Goal: Task Accomplishment & Management: Manage account settings

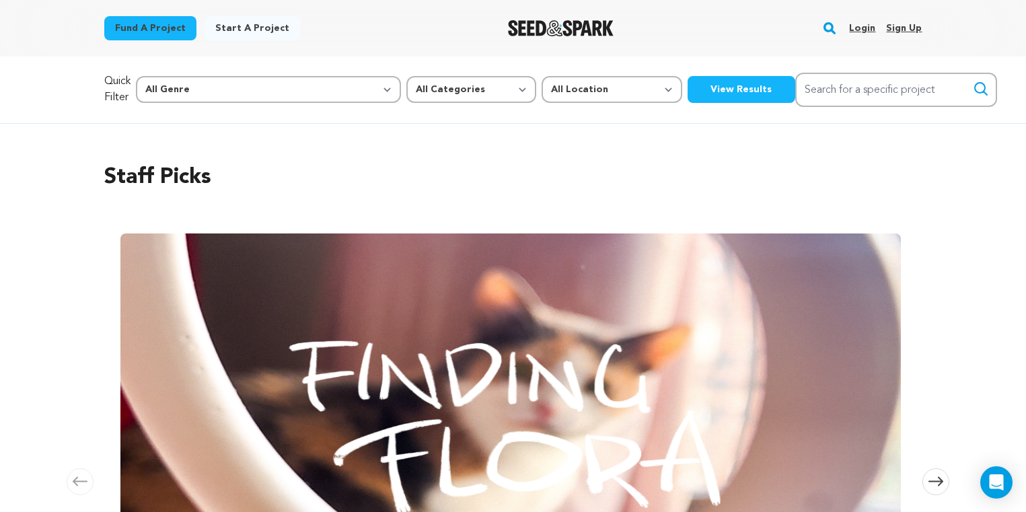
click at [866, 27] on link "Login" at bounding box center [862, 28] width 26 height 22
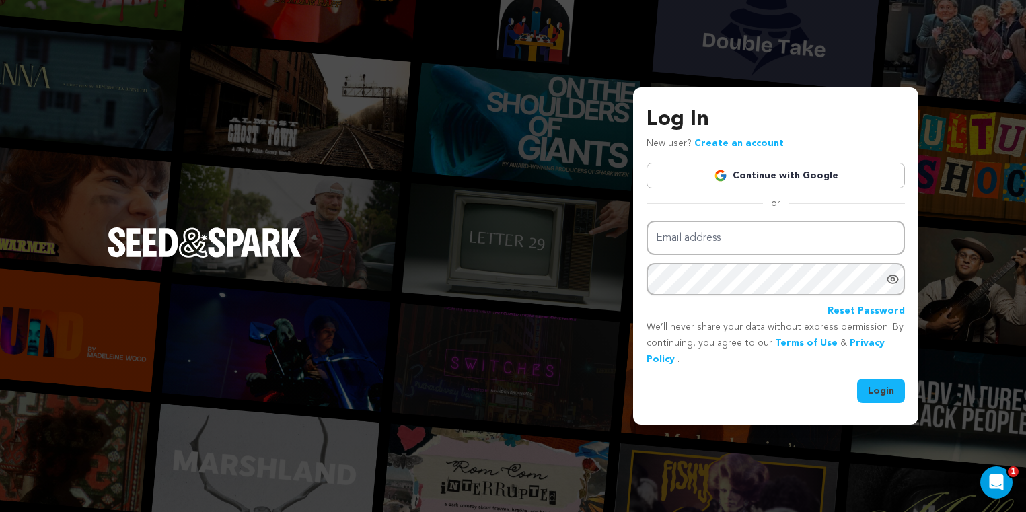
click at [758, 172] on link "Continue with Google" at bounding box center [775, 176] width 258 height 26
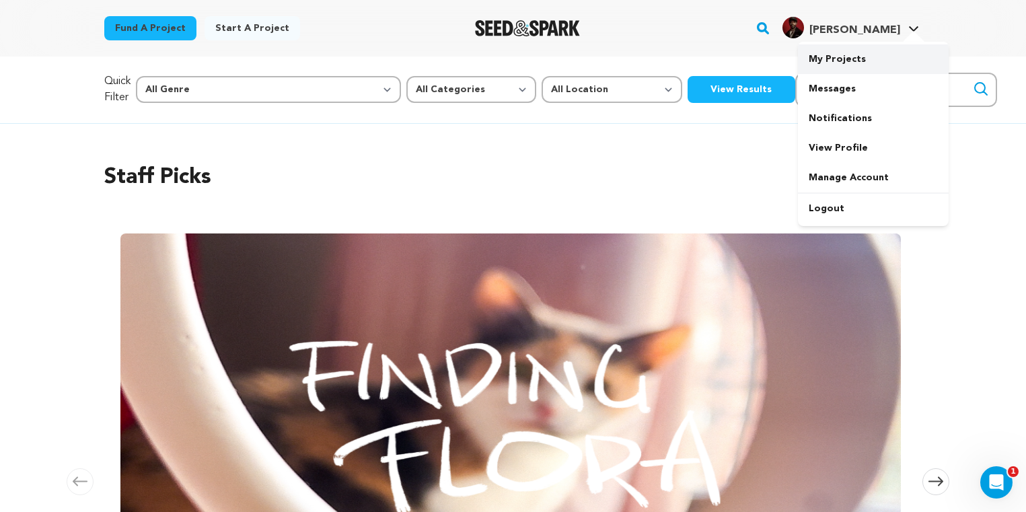
click at [835, 63] on link "My Projects" at bounding box center [873, 59] width 151 height 30
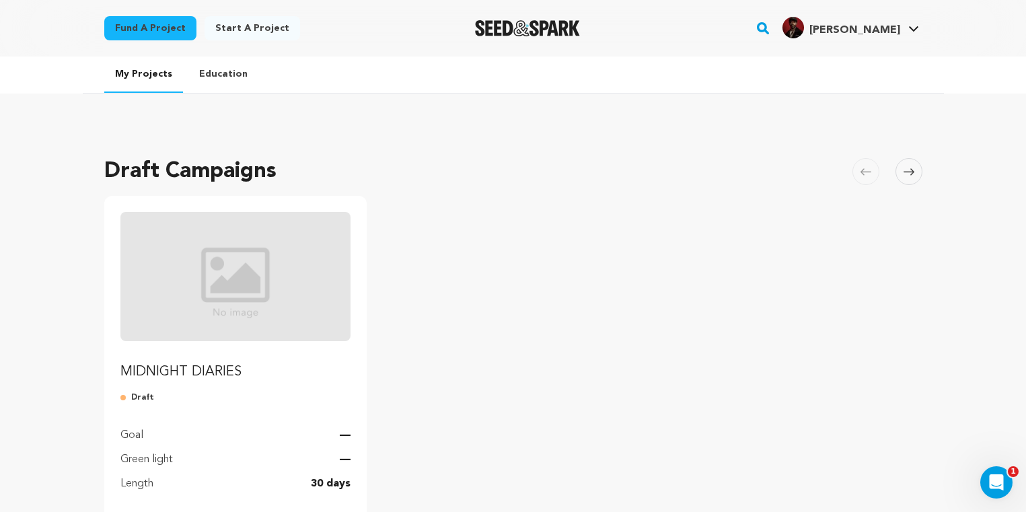
click at [194, 369] on p "MIDNIGHT DIARIES" at bounding box center [235, 371] width 231 height 19
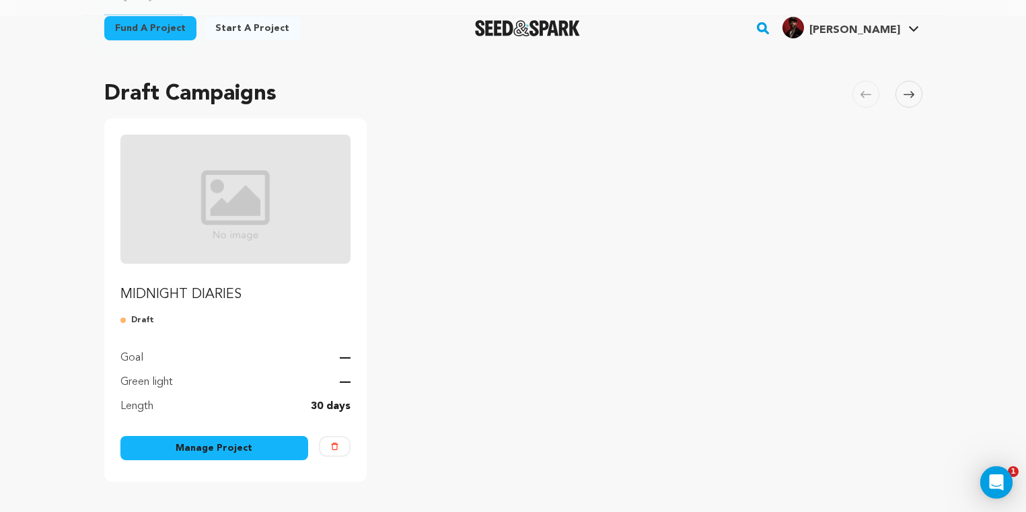
scroll to position [100, 0]
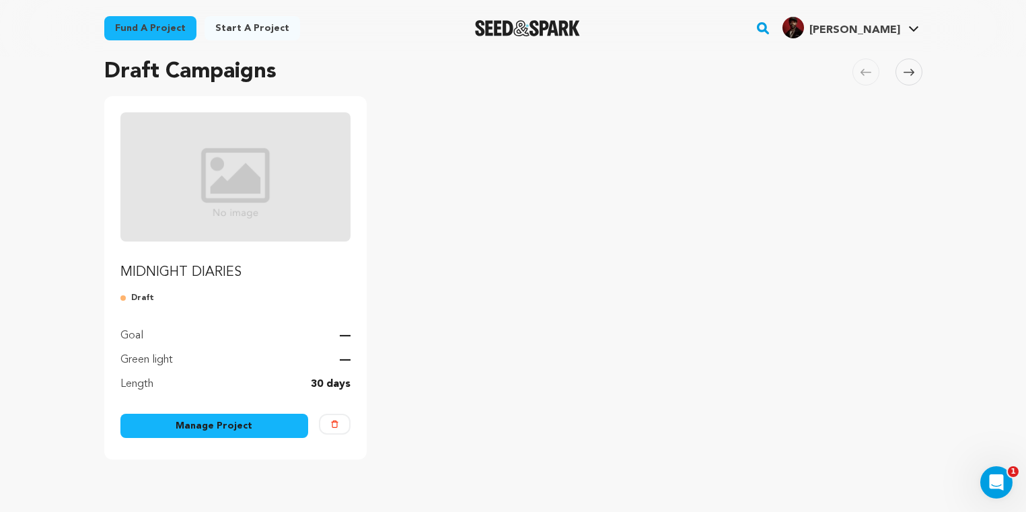
click at [222, 424] on link "Manage Project" at bounding box center [214, 426] width 188 height 24
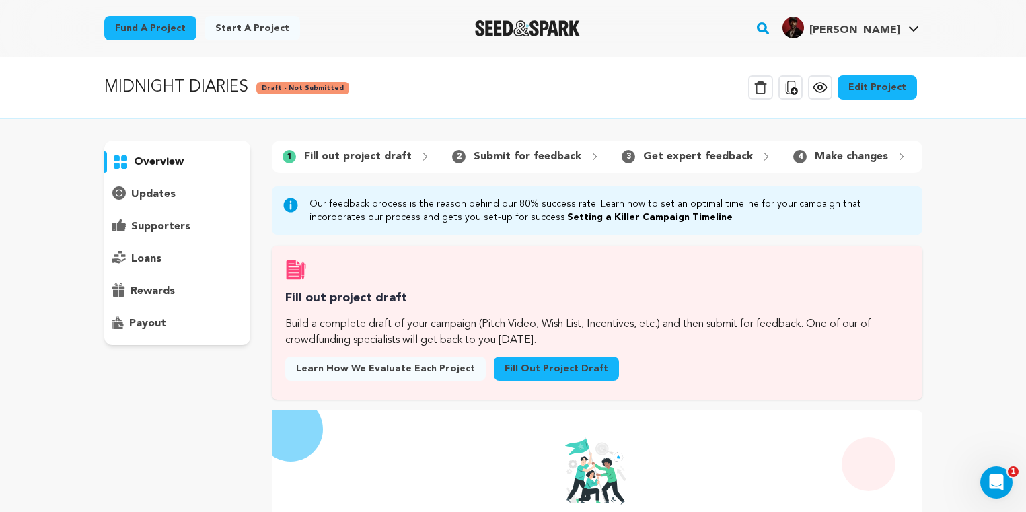
click at [883, 80] on link "Edit Project" at bounding box center [876, 87] width 79 height 24
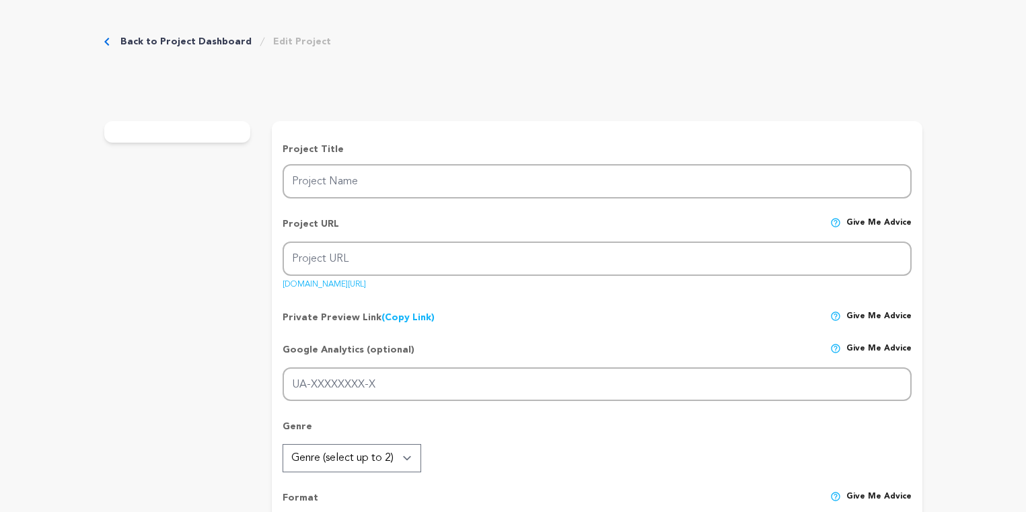
type input "MIDNIGHT DIARIES"
type input "midnight-diaries"
type input "In a series of diary entries, an orphan attempts to reconcile his existential r…"
type textarea "In a series of diary entries, an orphan attempts to reconcile his existential r…"
type textarea "EXPOSURE! I'm seeking to raise the funds necessary to ship this film into a var…"
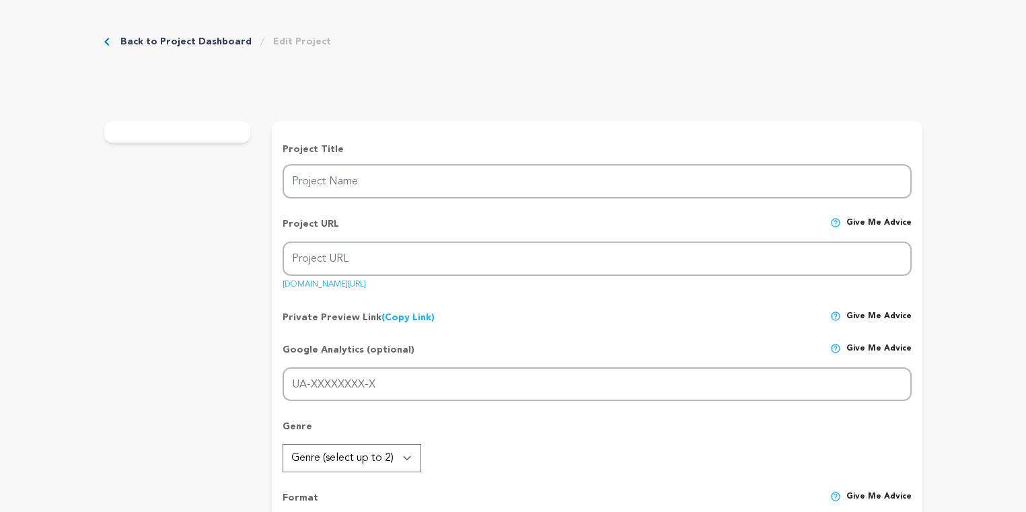
radio input "true"
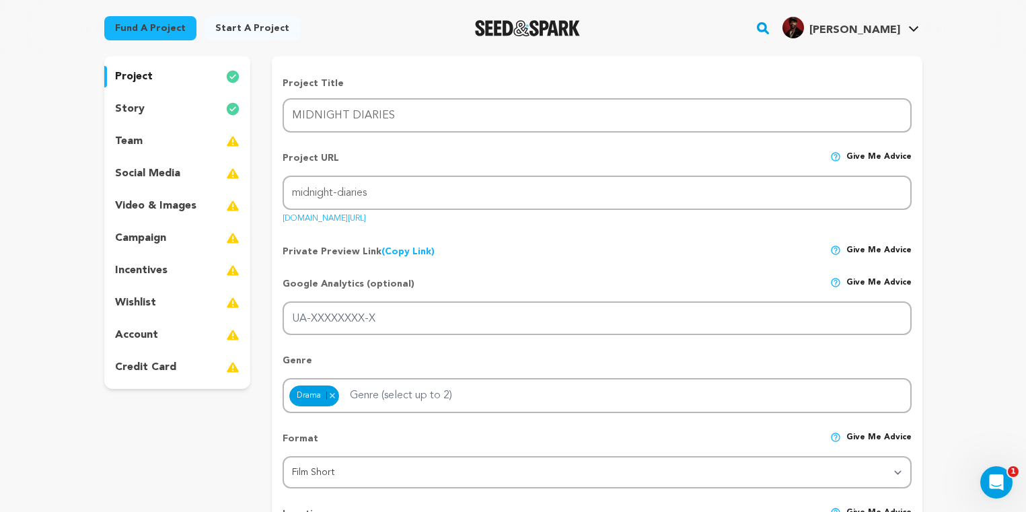
scroll to position [123, 0]
click at [159, 144] on div "team" at bounding box center [177, 141] width 147 height 22
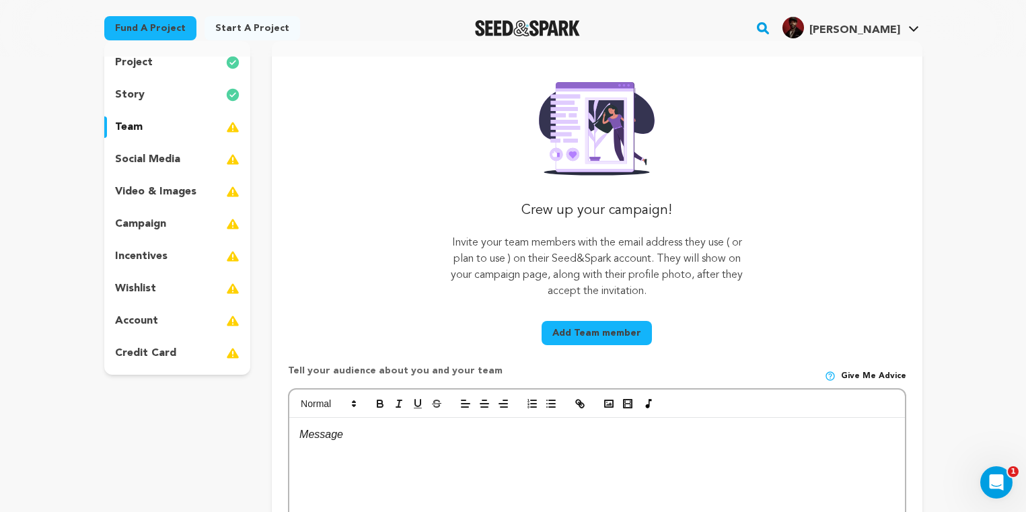
scroll to position [131, 0]
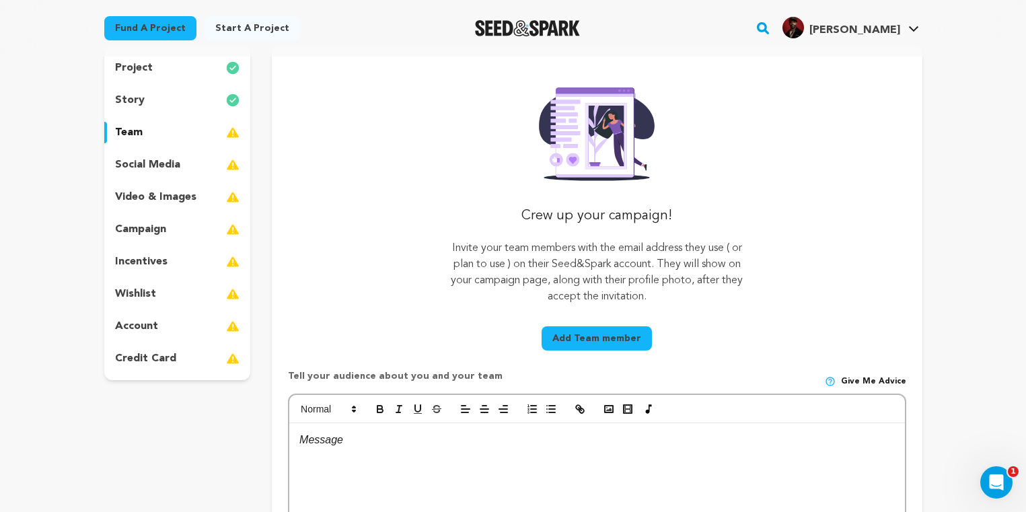
click at [147, 69] on p "project" at bounding box center [134, 68] width 38 height 16
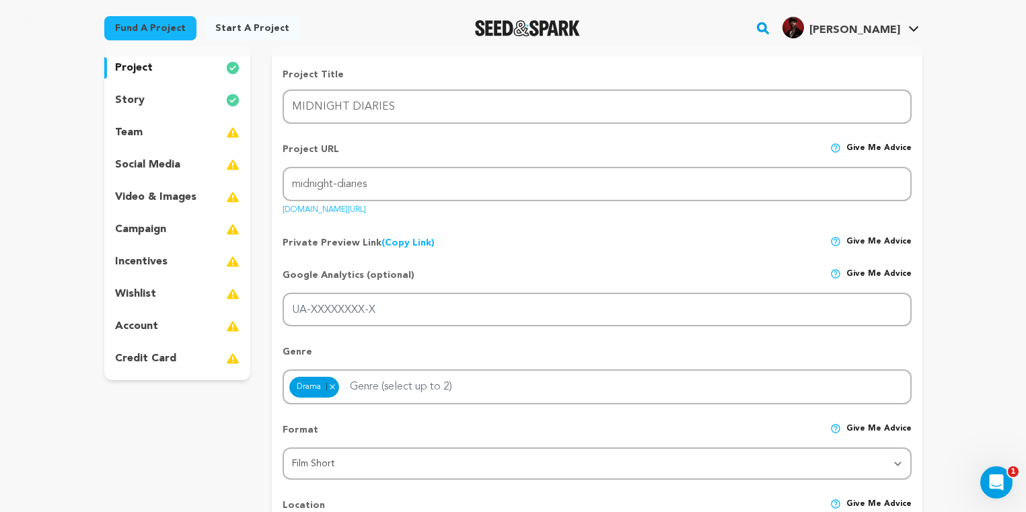
click at [137, 104] on p "story" at bounding box center [130, 100] width 30 height 16
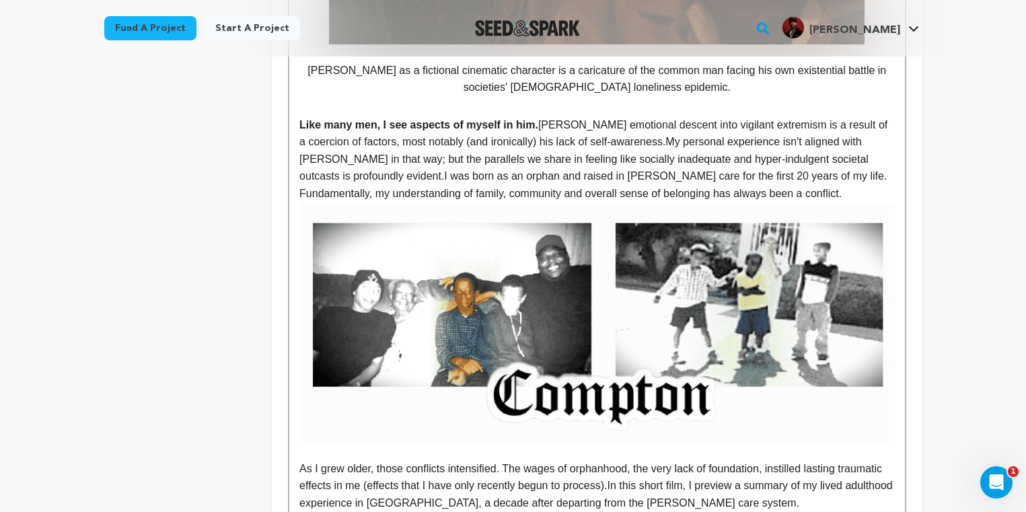
scroll to position [1581, 0]
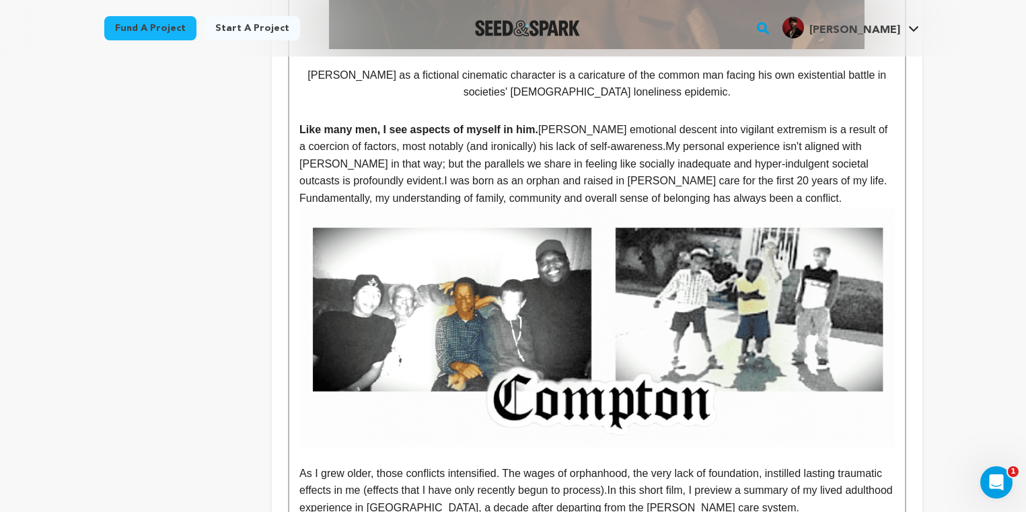
click at [727, 167] on span "My personal experience isn't aligned with Travis in that way; but the parallels…" at bounding box center [585, 164] width 572 height 46
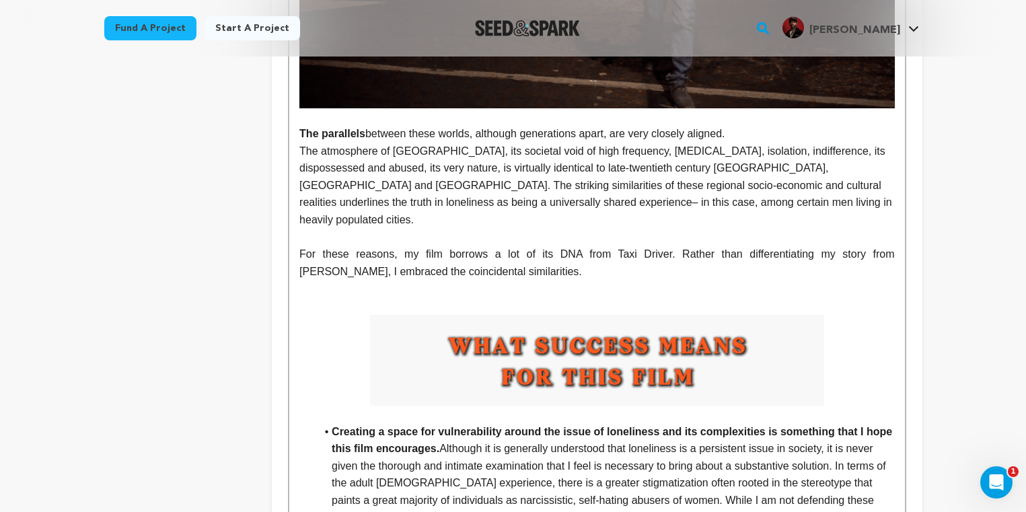
scroll to position [3941, 0]
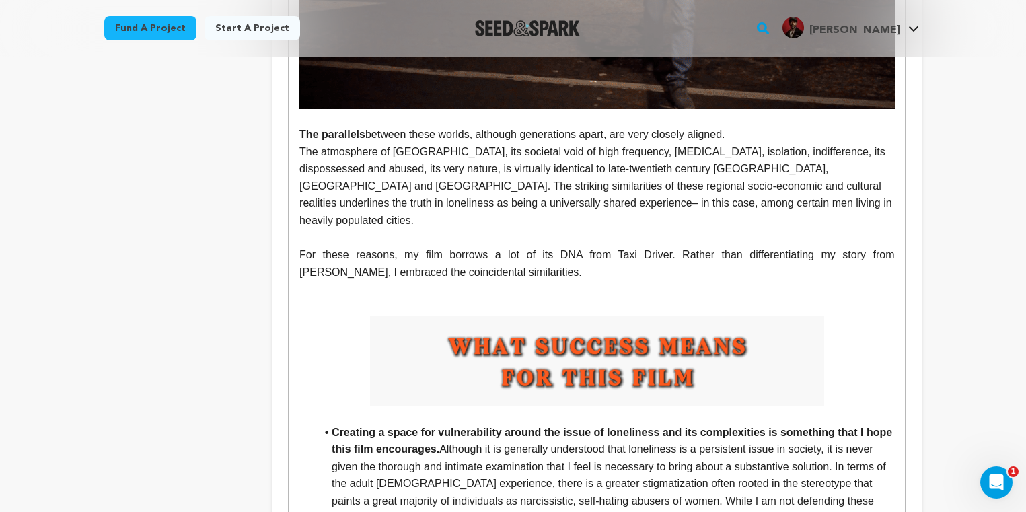
click at [330, 424] on li "Creating a space for vulnerability around the issue of loneliness and its compl…" at bounding box center [604, 484] width 578 height 120
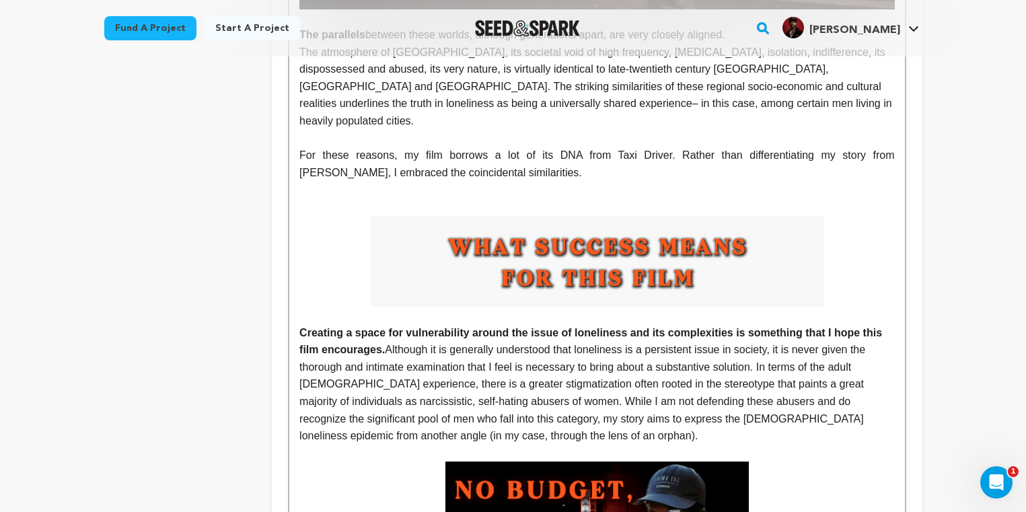
scroll to position [4032, 0]
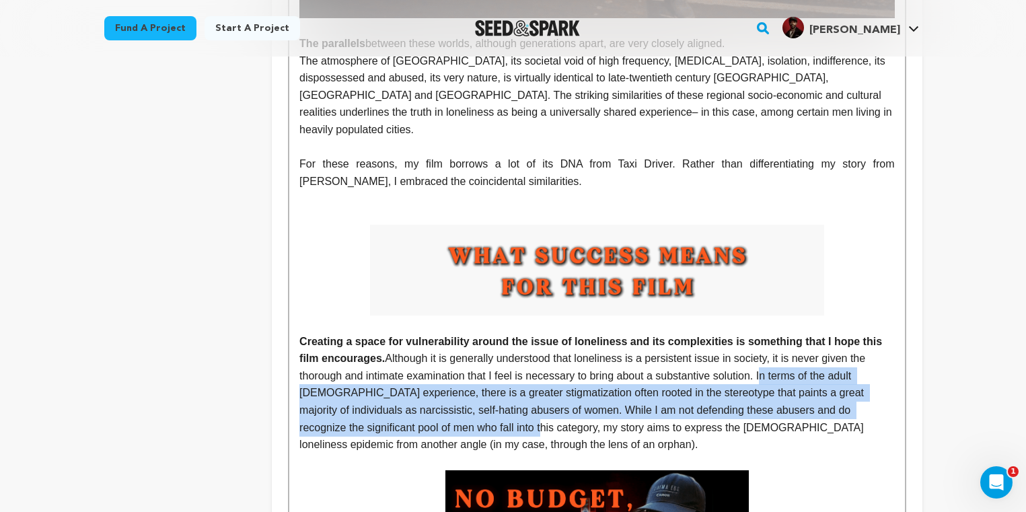
drag, startPoint x: 463, startPoint y: 377, endPoint x: 765, endPoint y: 328, distance: 305.9
click at [765, 333] on p "Creating a space for vulnerability around the issue of loneliness and its compl…" at bounding box center [596, 393] width 595 height 120
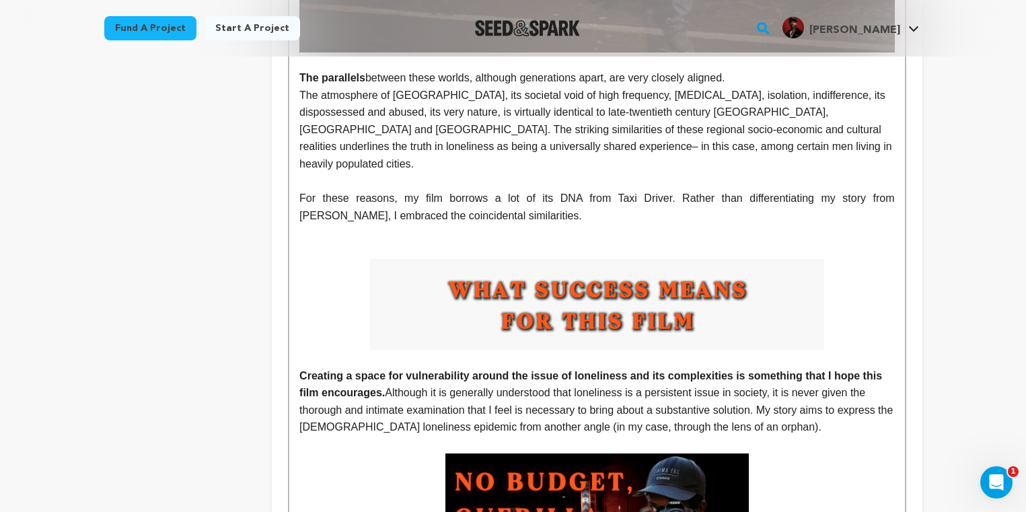
scroll to position [4000, 0]
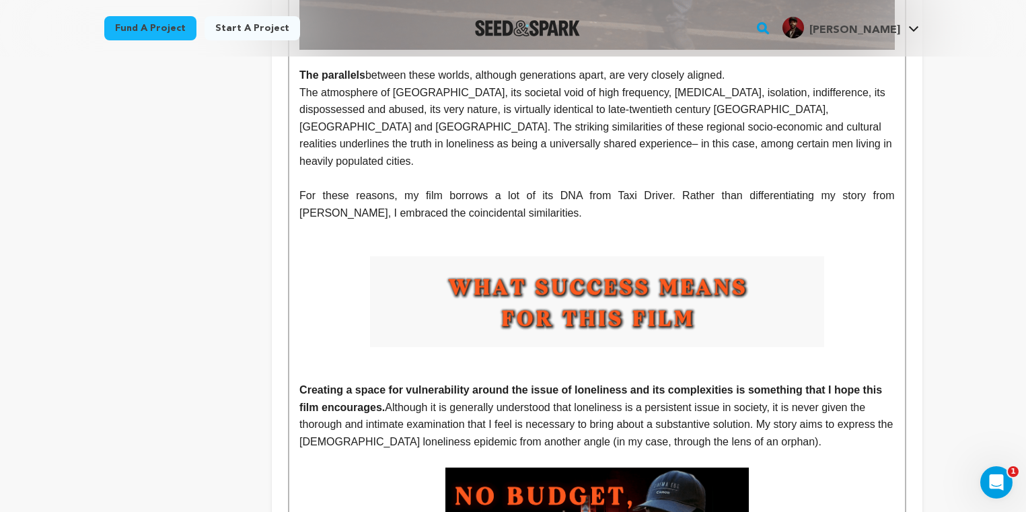
click at [309, 365] on p at bounding box center [596, 373] width 595 height 17
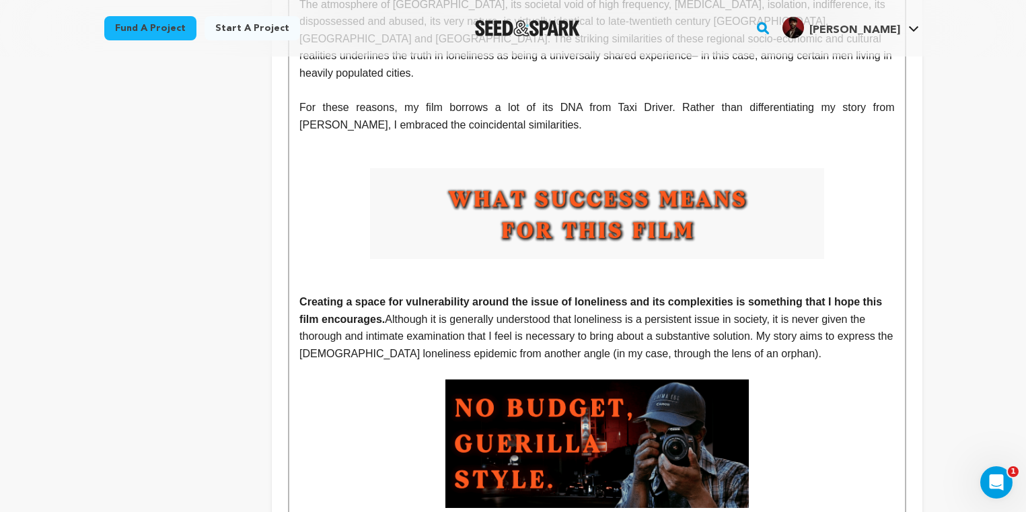
scroll to position [4113, 0]
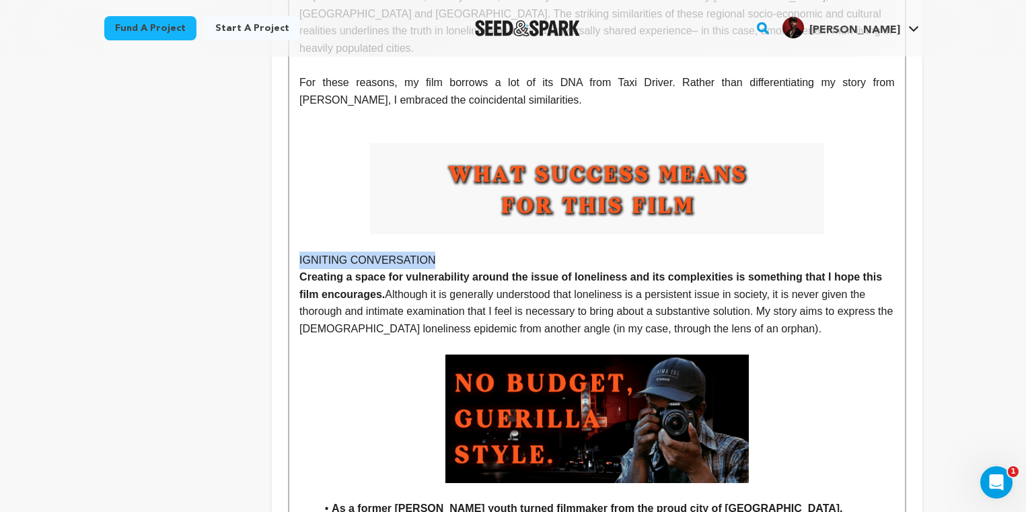
drag, startPoint x: 430, startPoint y: 208, endPoint x: 298, endPoint y: 206, distance: 132.5
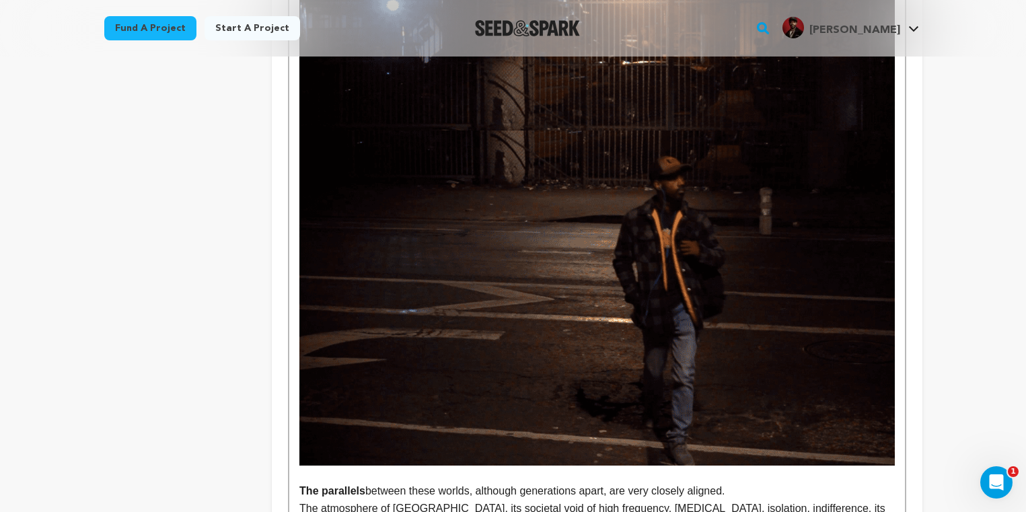
scroll to position [110, 0]
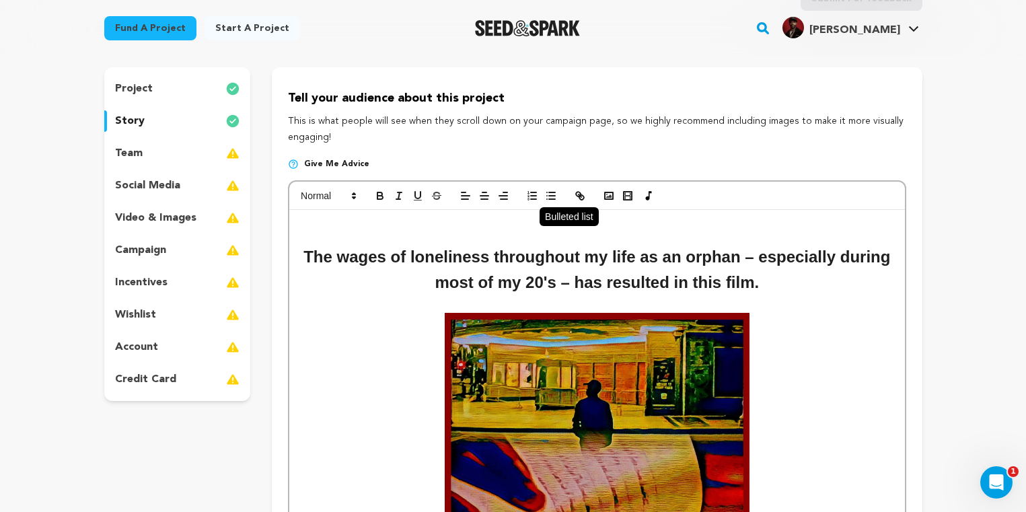
click at [550, 190] on icon "button" at bounding box center [551, 196] width 12 height 12
click at [378, 192] on icon "button" at bounding box center [379, 193] width 5 height 3
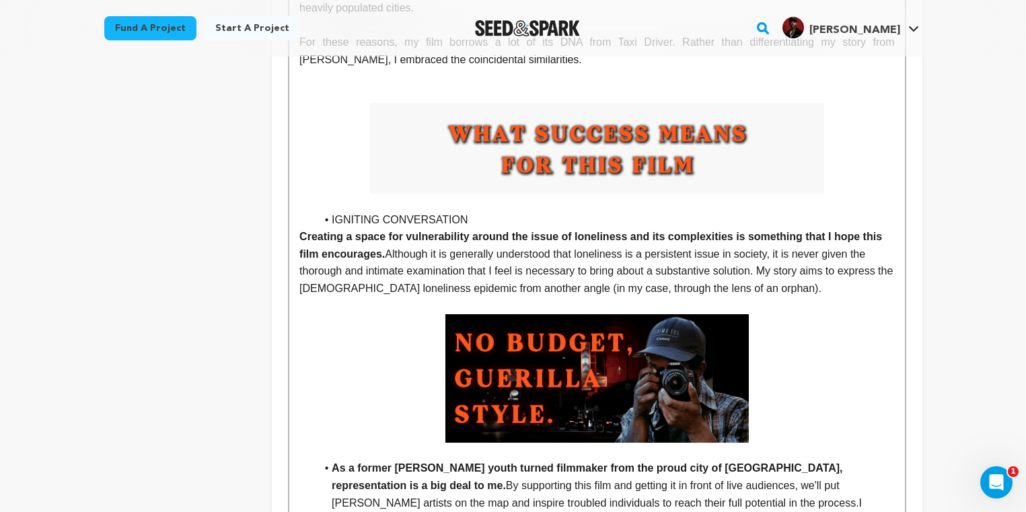
scroll to position [4151, 0]
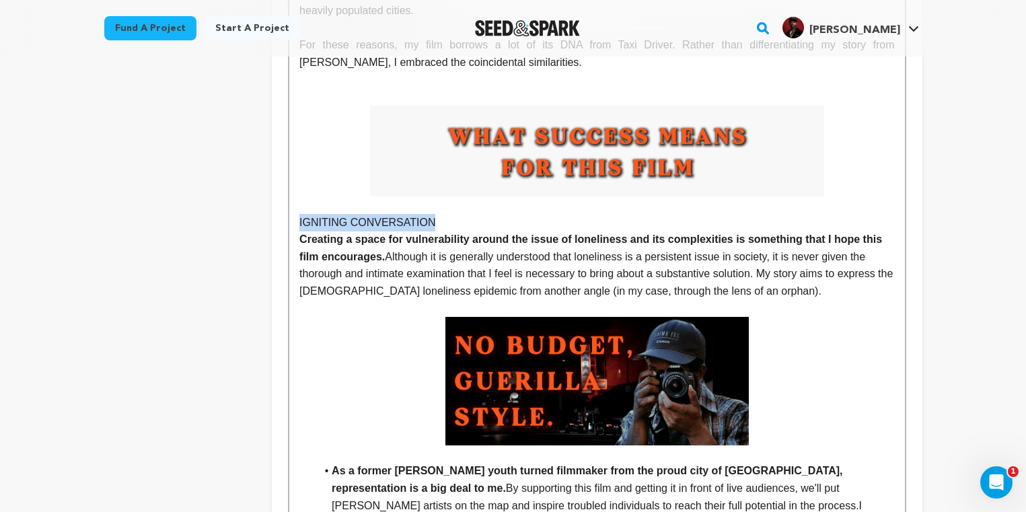
drag, startPoint x: 444, startPoint y: 169, endPoint x: 290, endPoint y: 174, distance: 154.1
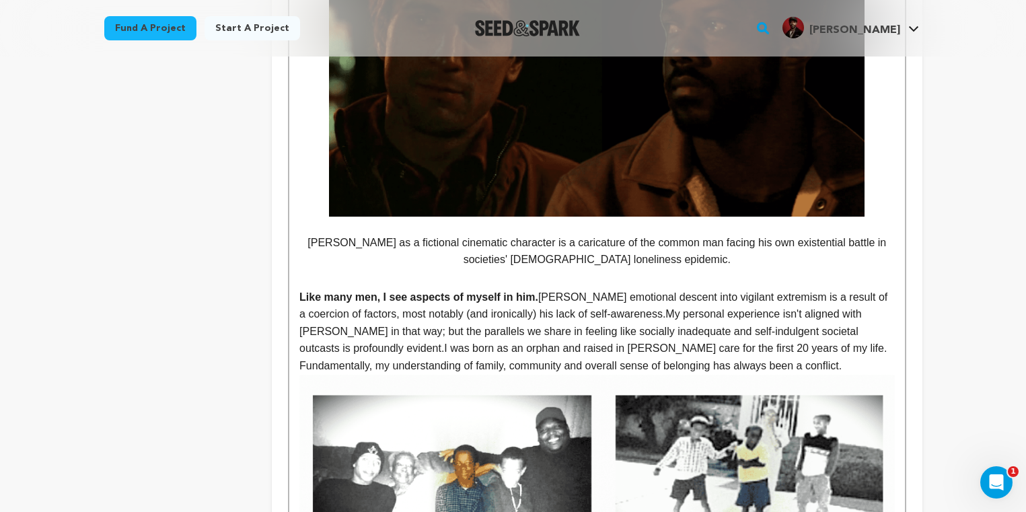
scroll to position [0, 0]
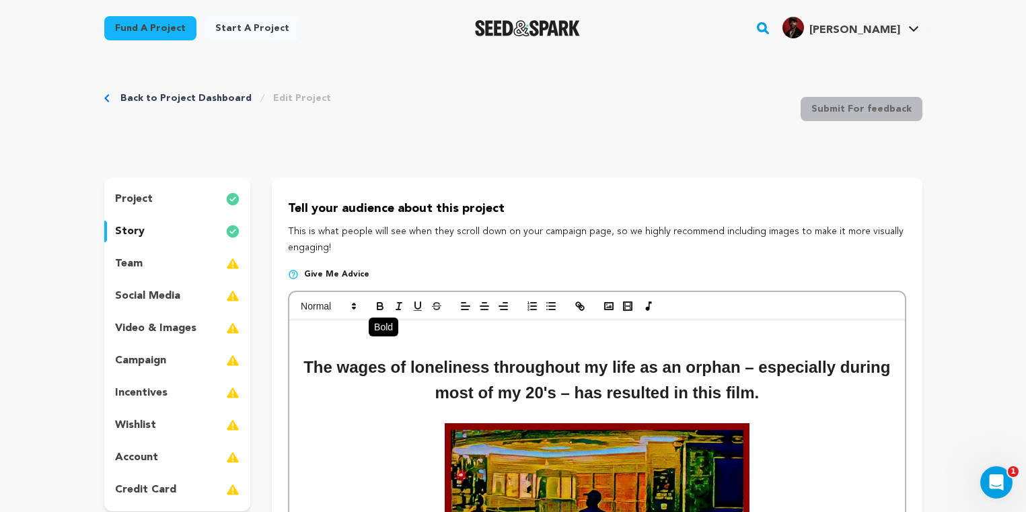
click at [379, 303] on icon "button" at bounding box center [379, 304] width 5 height 3
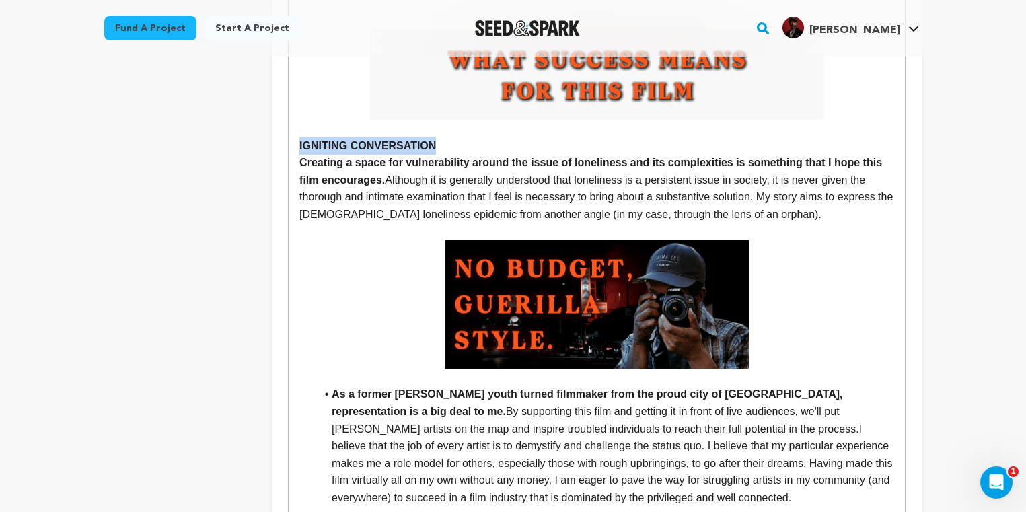
scroll to position [4211, 0]
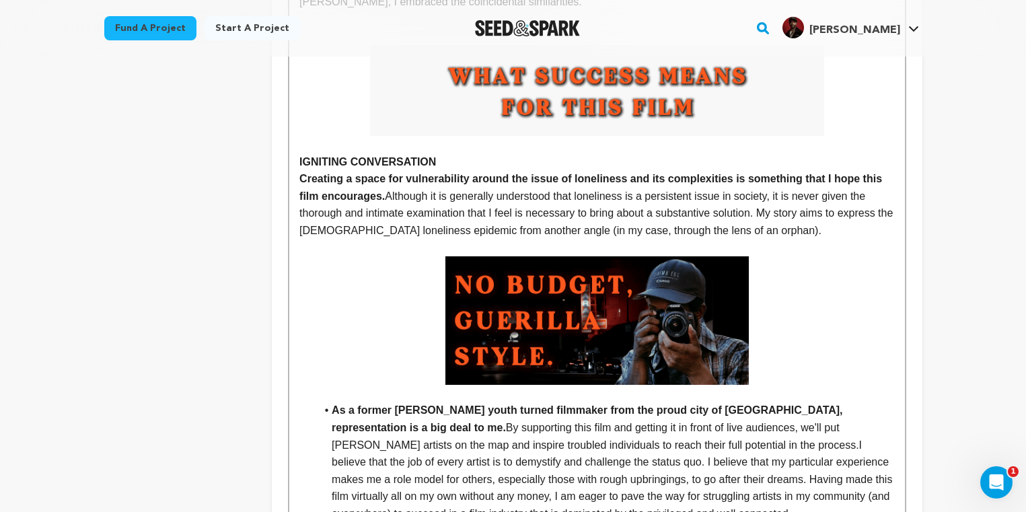
click at [451, 170] on p "Creating a space for vulnerability around the issue of loneliness and its compl…" at bounding box center [596, 204] width 595 height 69
click at [332, 404] on strong "As a former foster youth turned filmmaker from the proud city of Compton, repre…" at bounding box center [589, 418] width 514 height 29
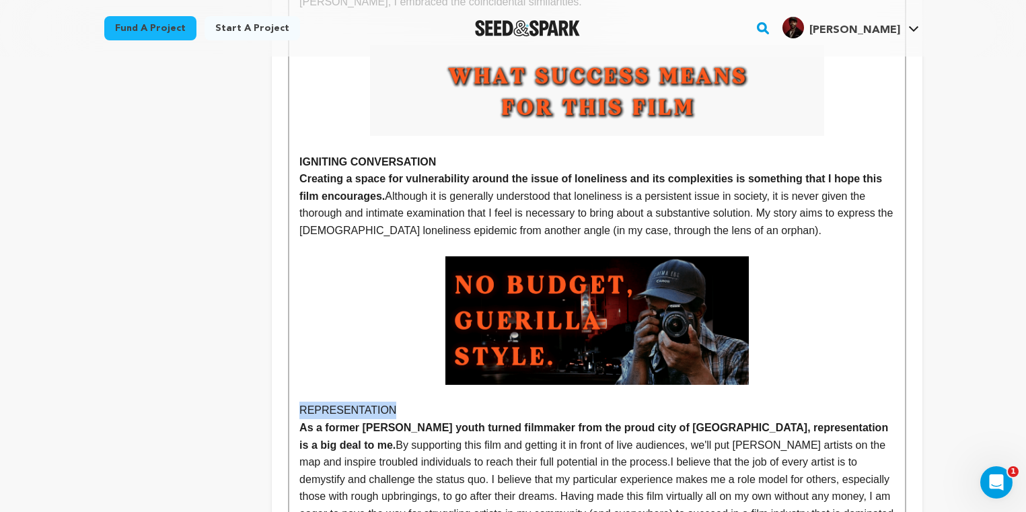
drag, startPoint x: 392, startPoint y: 356, endPoint x: 297, endPoint y: 358, distance: 95.5
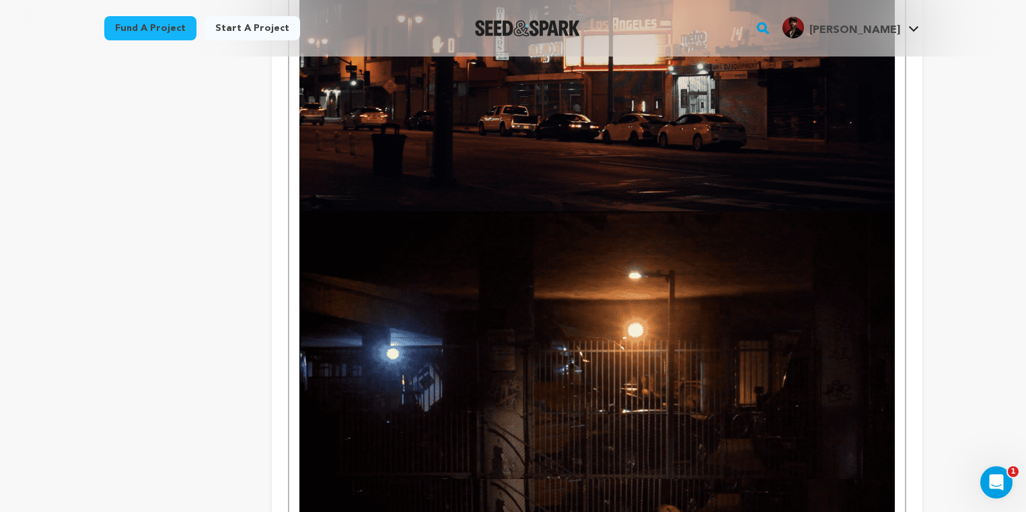
scroll to position [0, 0]
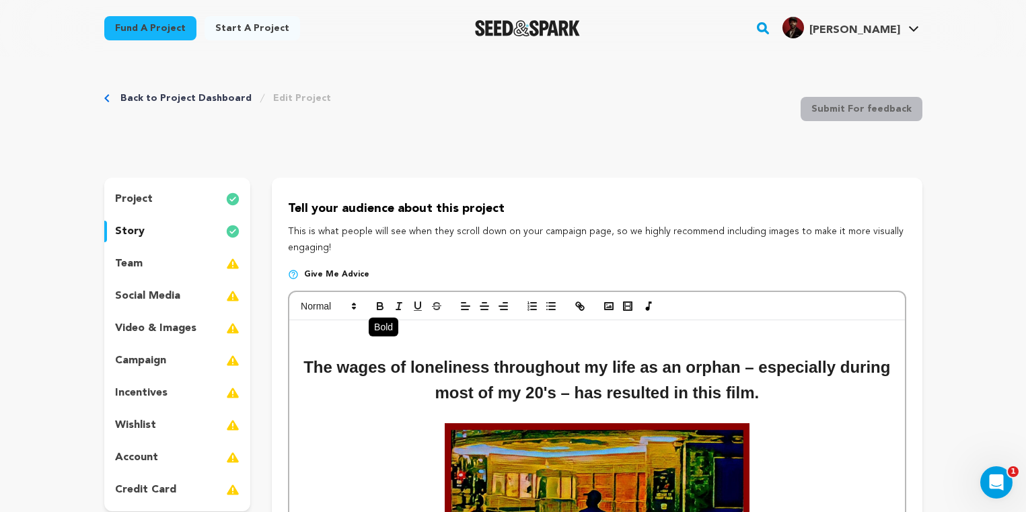
click at [382, 308] on icon "button" at bounding box center [379, 307] width 5 height 3
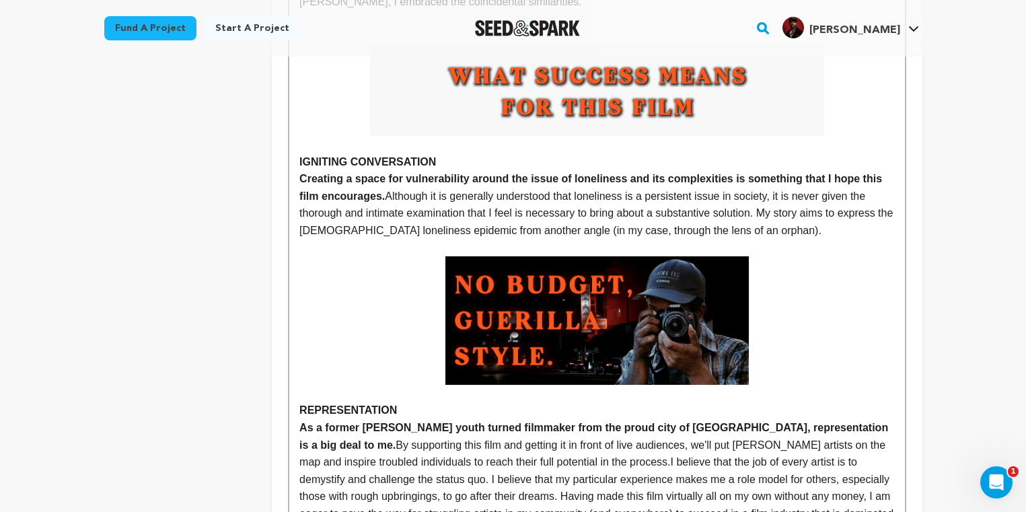
scroll to position [4212, 0]
click at [403, 418] on p "As a former foster youth turned filmmaker from the proud city of Compton, repre…" at bounding box center [596, 478] width 595 height 120
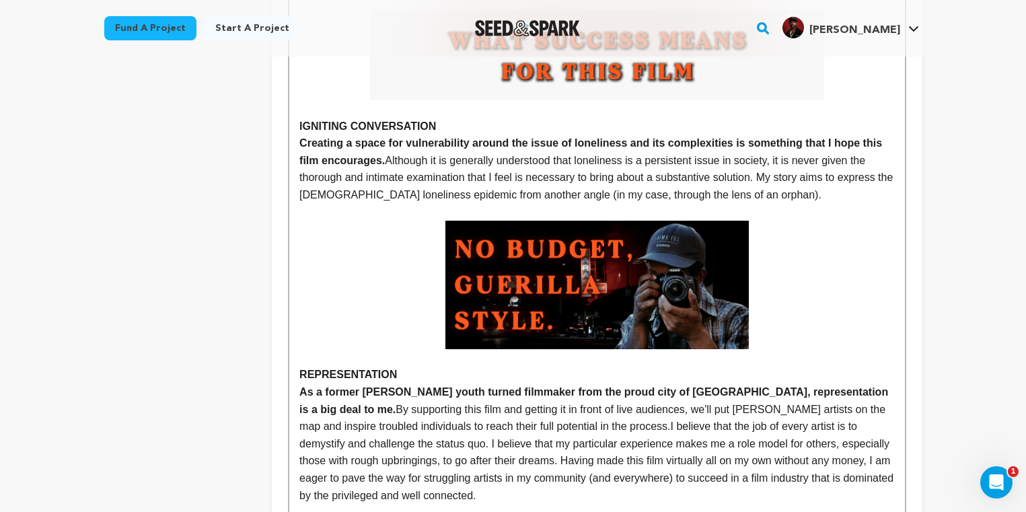
scroll to position [4248, 0]
click at [406, 365] on p "REPRESENTATION" at bounding box center [596, 373] width 595 height 17
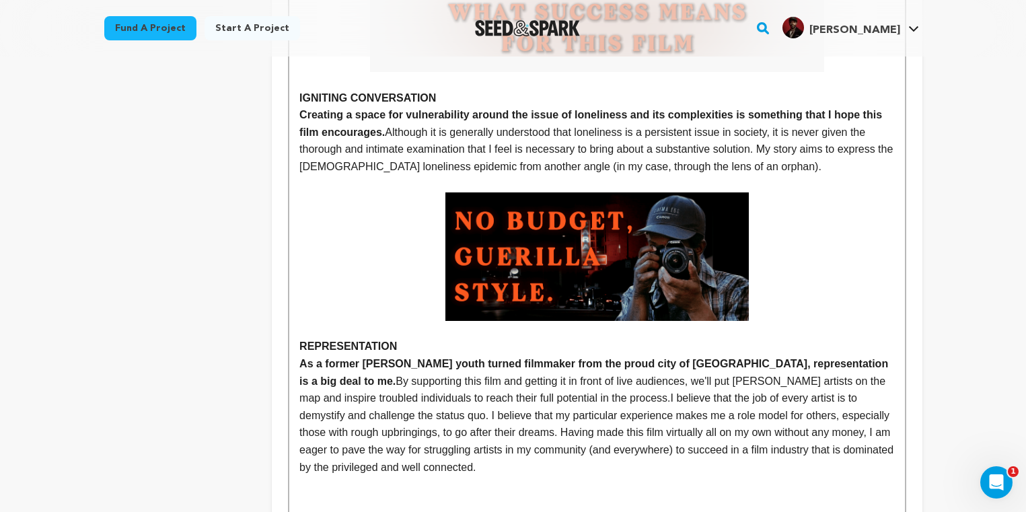
click at [464, 411] on p "As a former foster youth turned filmmaker from the proud city of Compton, repre…" at bounding box center [596, 415] width 595 height 120
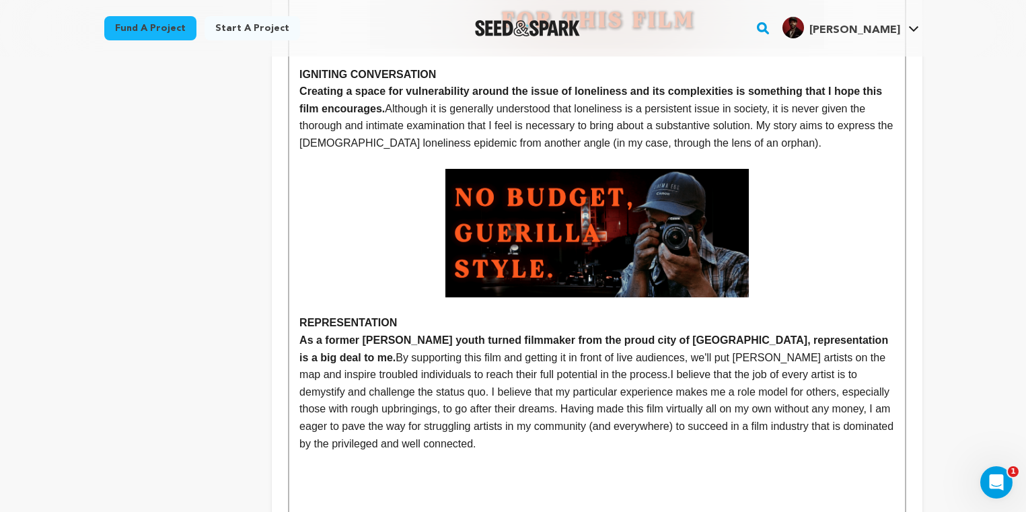
scroll to position [4298, 0]
click at [878, 332] on p "As a former foster youth turned filmmaker from the proud city of Compton, repre…" at bounding box center [596, 392] width 595 height 120
click at [876, 332] on p "As a former foster youth turned filmmaker from the proud city of Compton, repre…" at bounding box center [596, 392] width 595 height 120
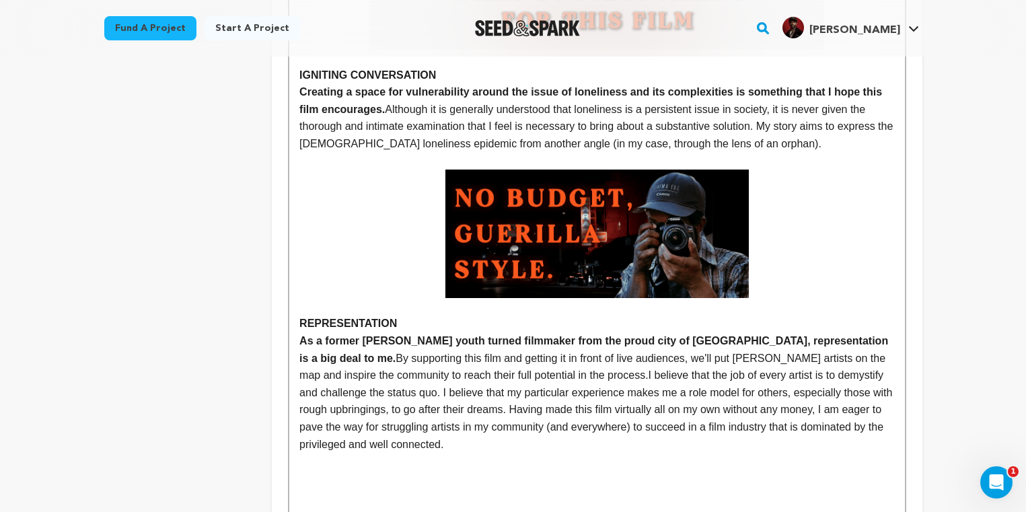
click at [525, 377] on span "I believe that the job of every artist is to demystify and challenge the status…" at bounding box center [597, 409] width 596 height 80
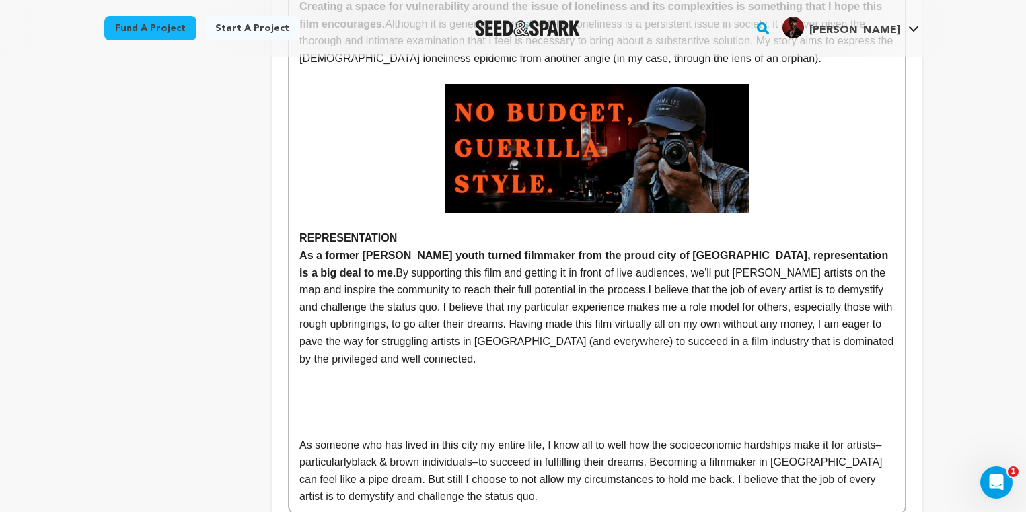
scroll to position [4402, 0]
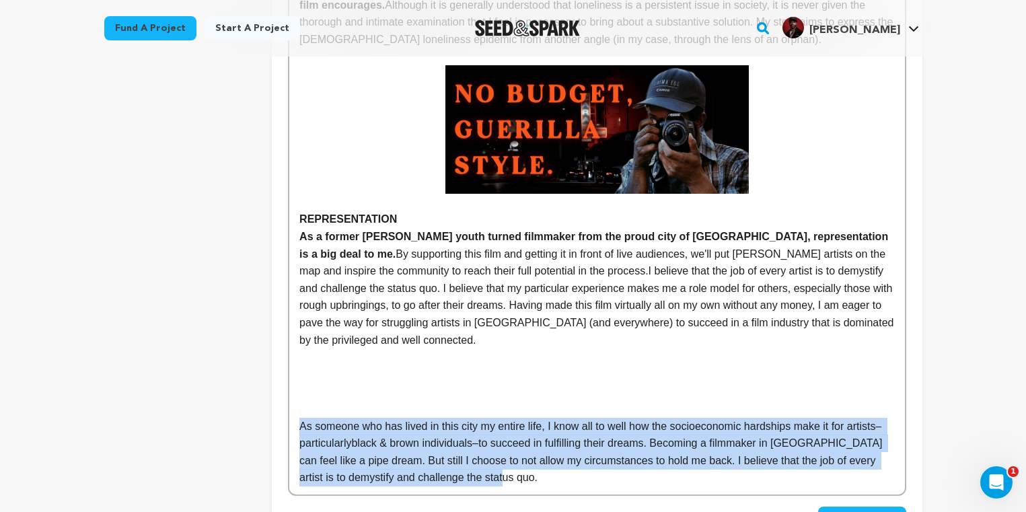
drag, startPoint x: 511, startPoint y: 427, endPoint x: 276, endPoint y: 375, distance: 240.4
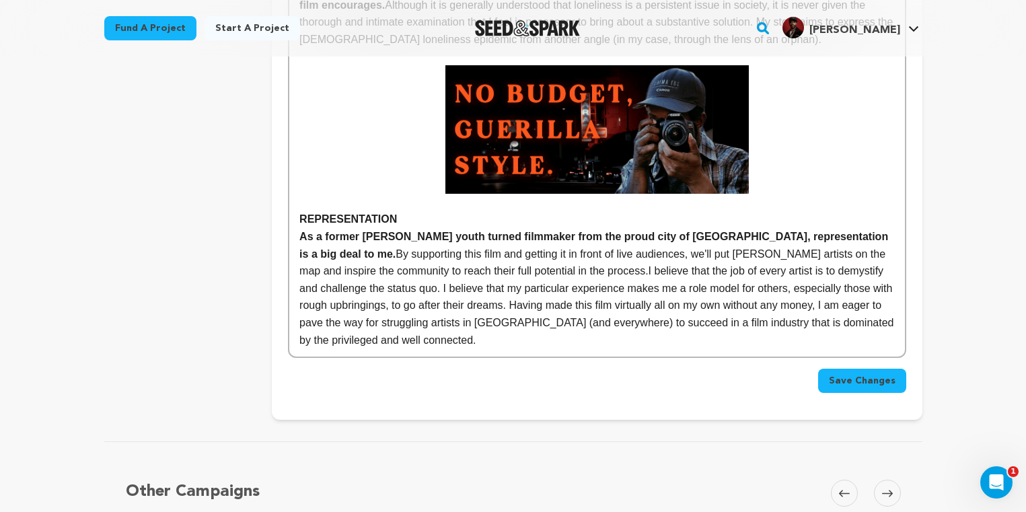
click at [867, 374] on span "Save Changes" at bounding box center [862, 380] width 67 height 13
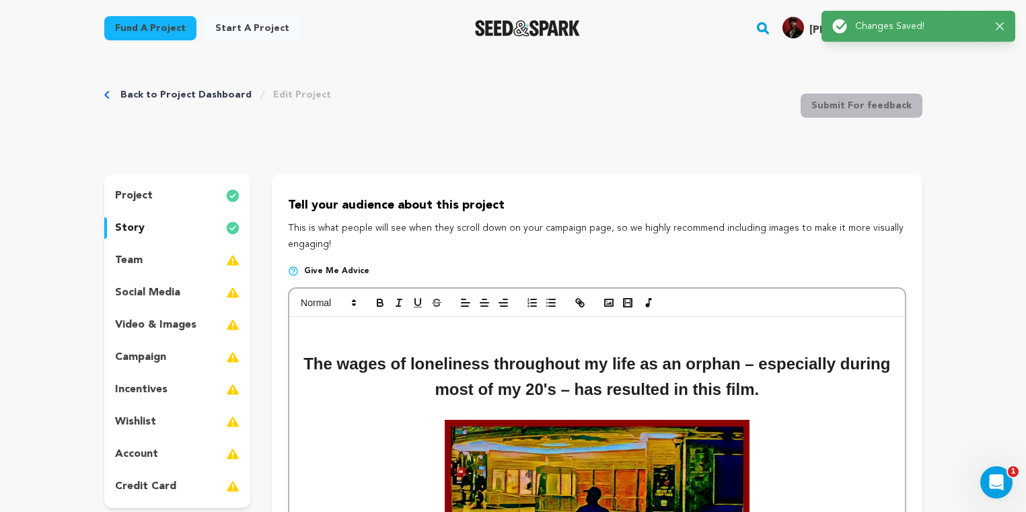
scroll to position [0, 0]
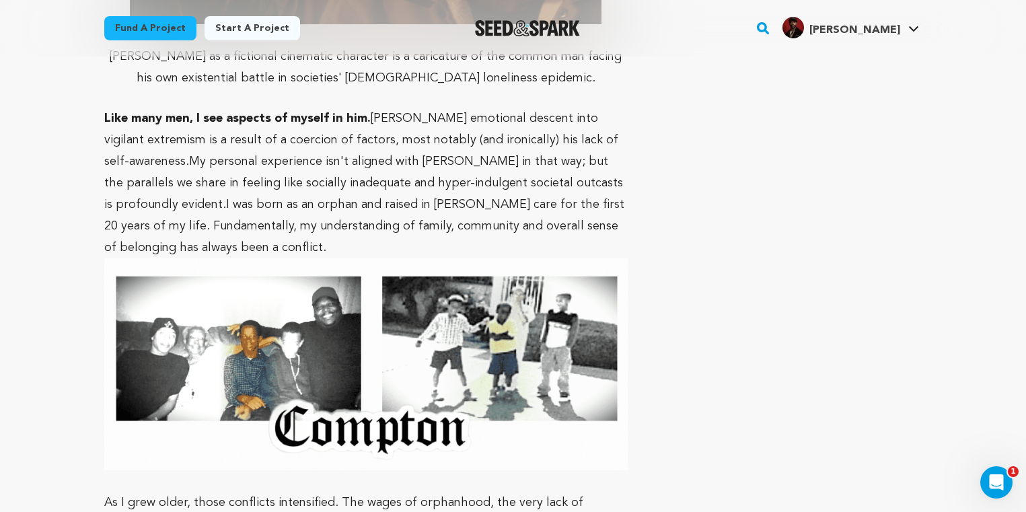
scroll to position [2237, 0]
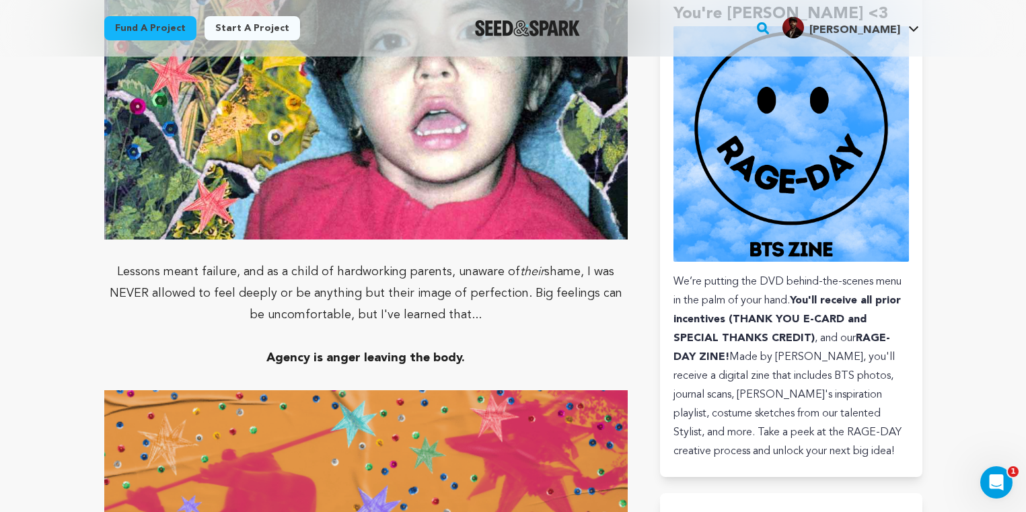
scroll to position [1821, 0]
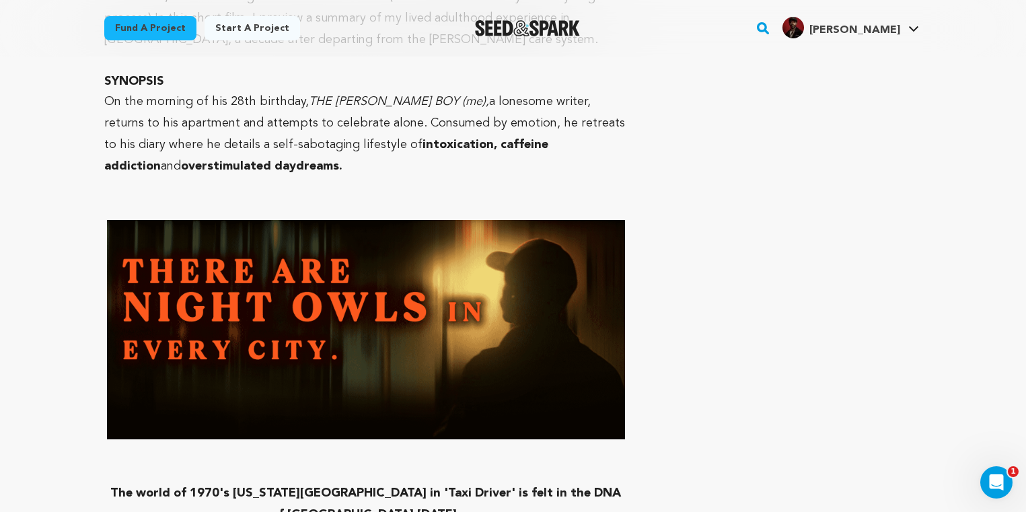
scroll to position [2763, 0]
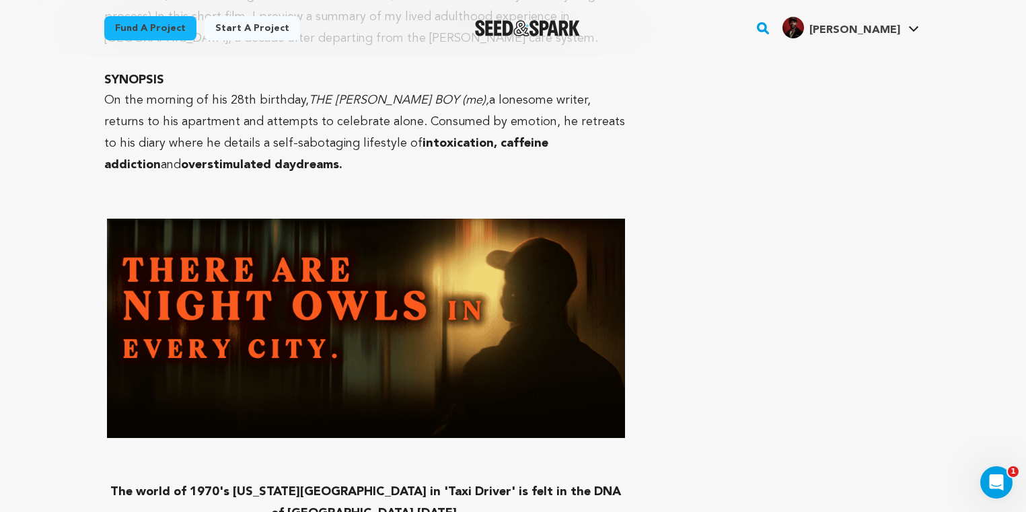
click at [59, 344] on main "Fund a project Start a project Search" at bounding box center [513, 271] width 1026 height 6069
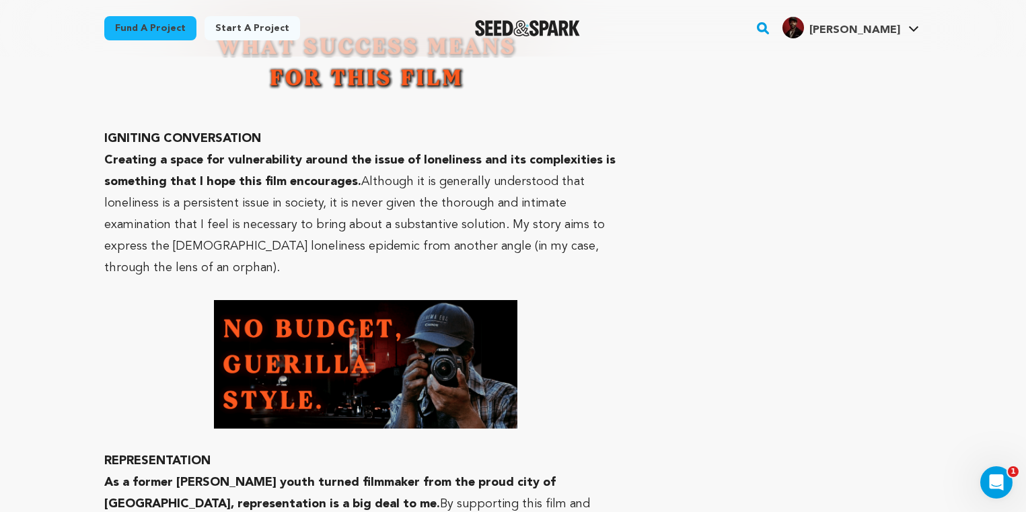
scroll to position [5021, 0]
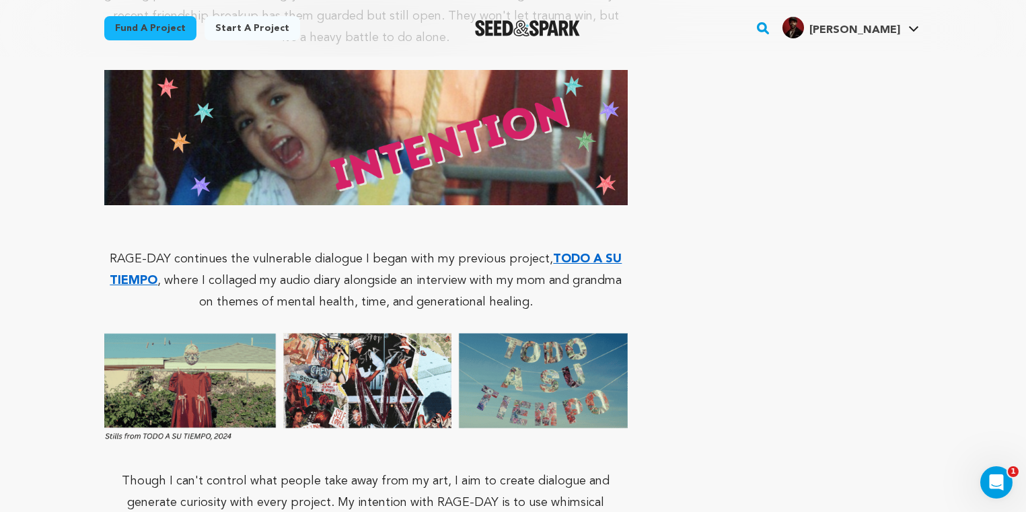
scroll to position [4441, 0]
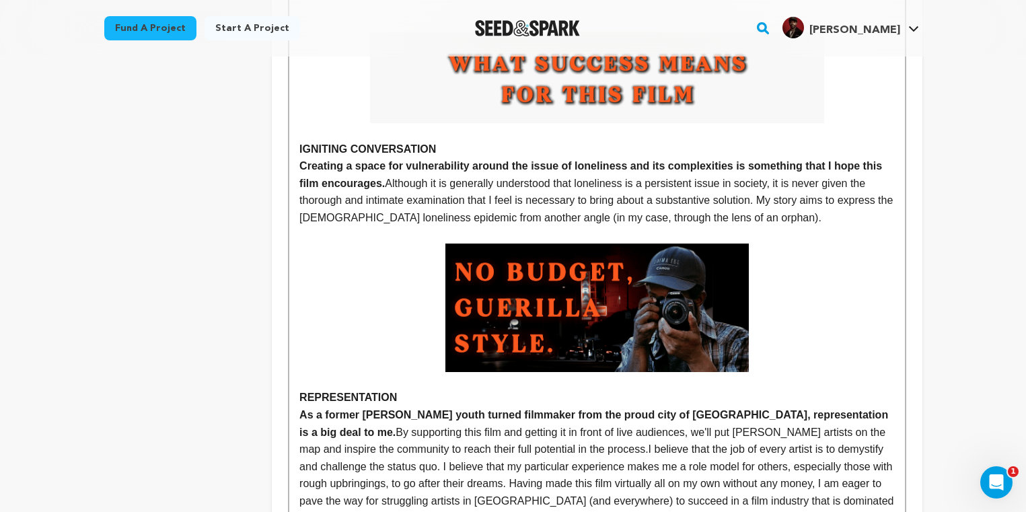
scroll to position [4160, 0]
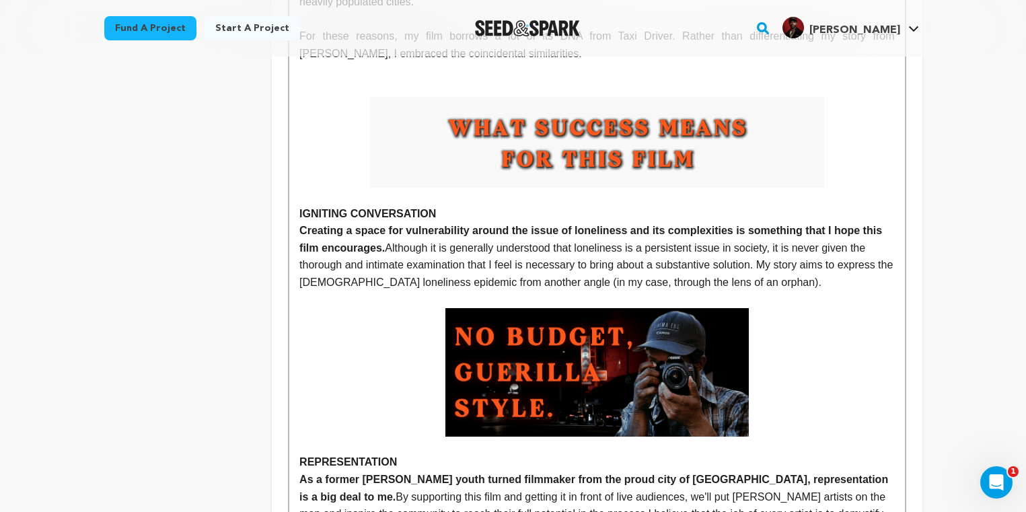
click at [644, 364] on img at bounding box center [596, 372] width 303 height 128
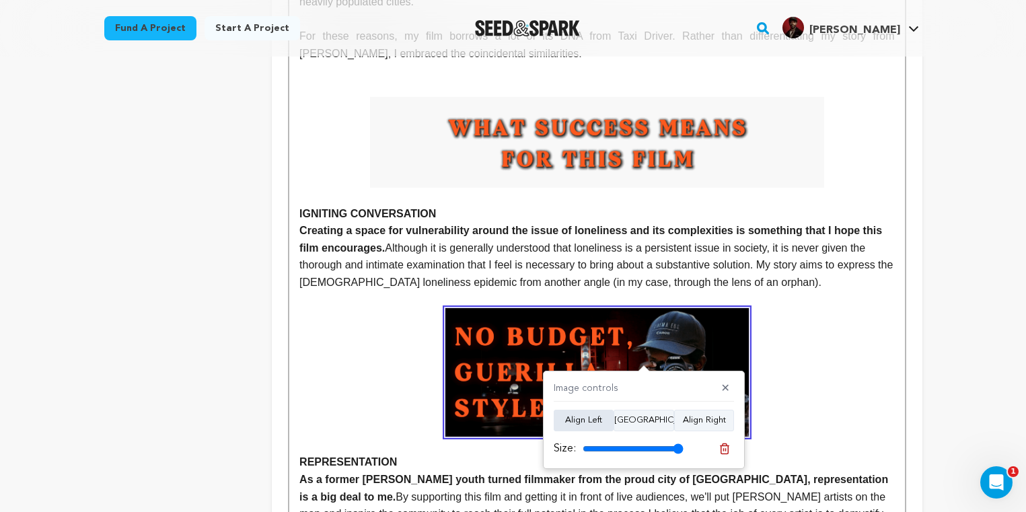
click at [583, 416] on button "Align Left" at bounding box center [583, 421] width 60 height 22
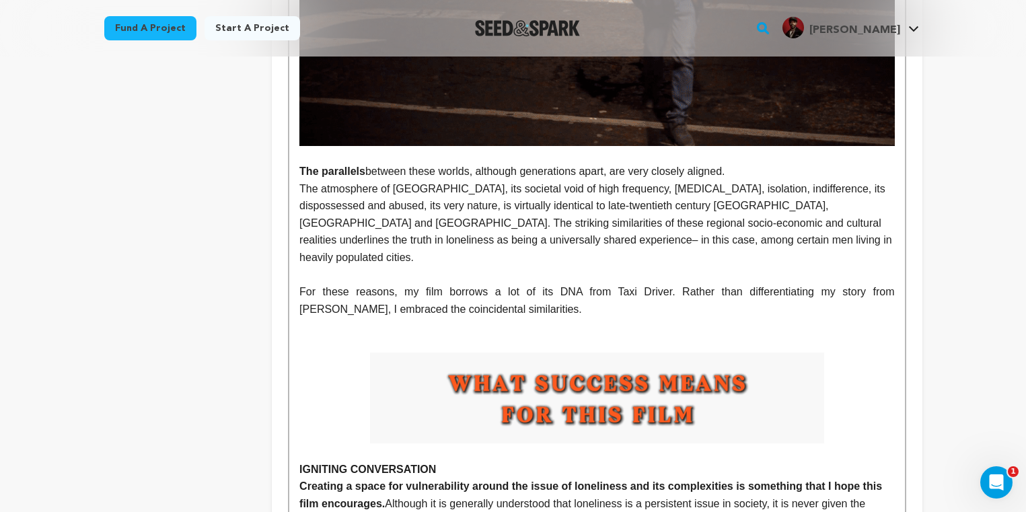
scroll to position [3909, 0]
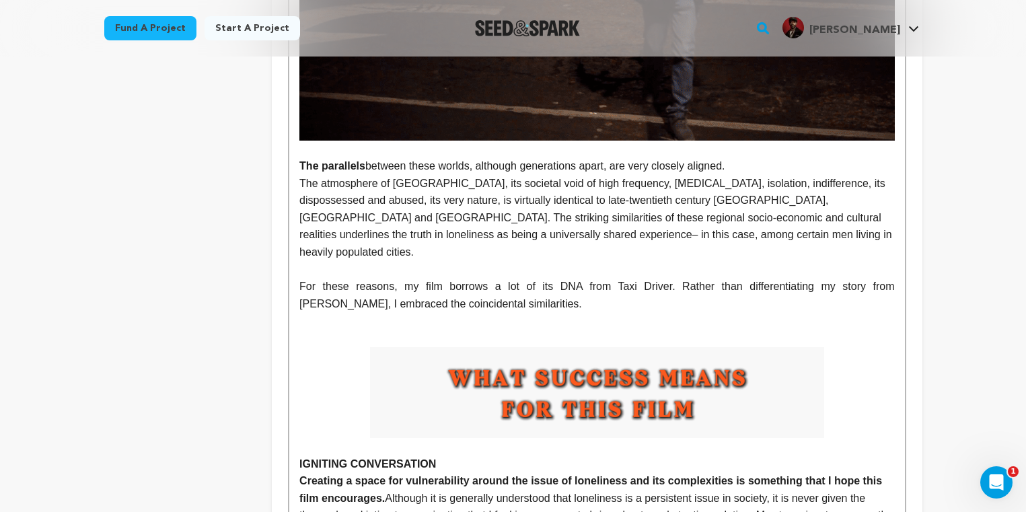
click at [519, 330] on p at bounding box center [596, 338] width 595 height 17
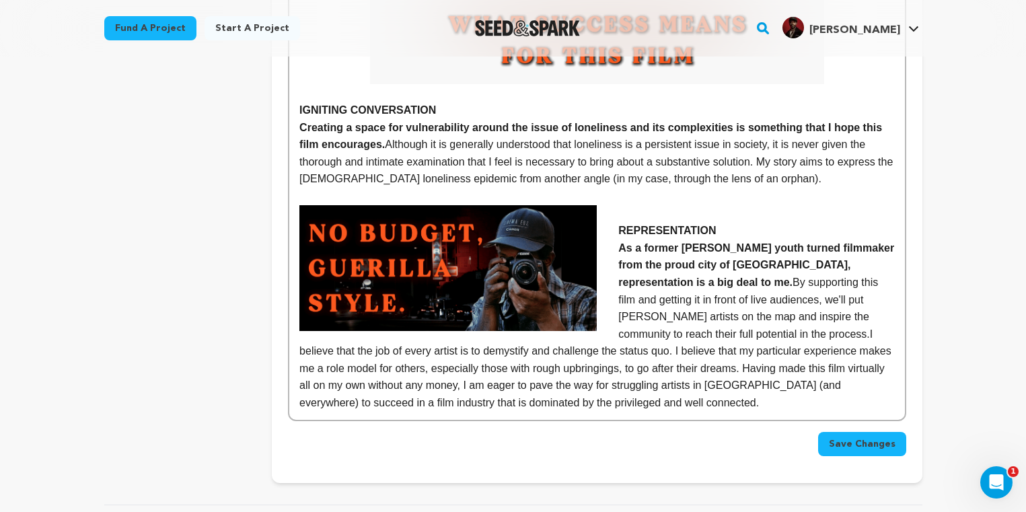
scroll to position [4244, 0]
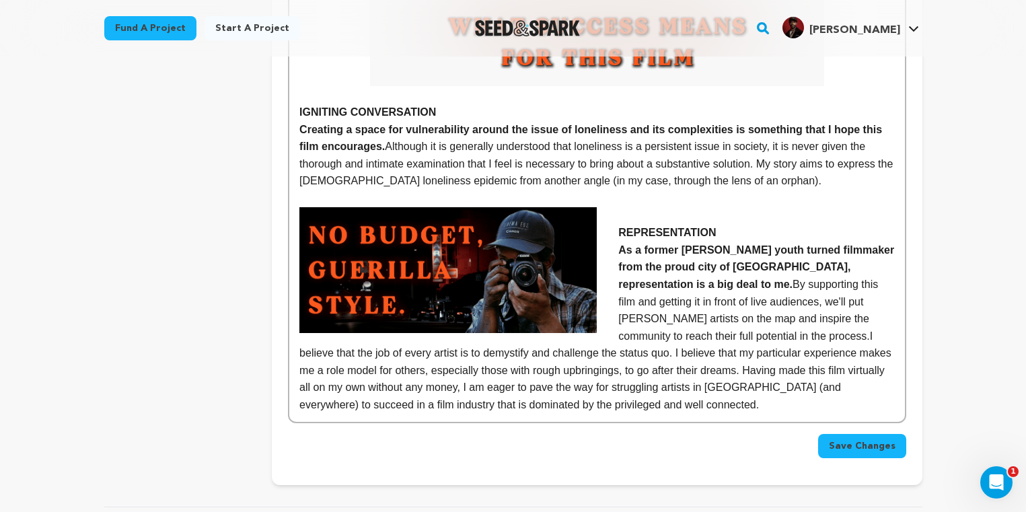
click at [650, 244] on strong "As a former foster youth turned filmmaker from the proud city of Compton, repre…" at bounding box center [757, 267] width 278 height 46
click at [853, 439] on span "Save Changes" at bounding box center [862, 445] width 67 height 13
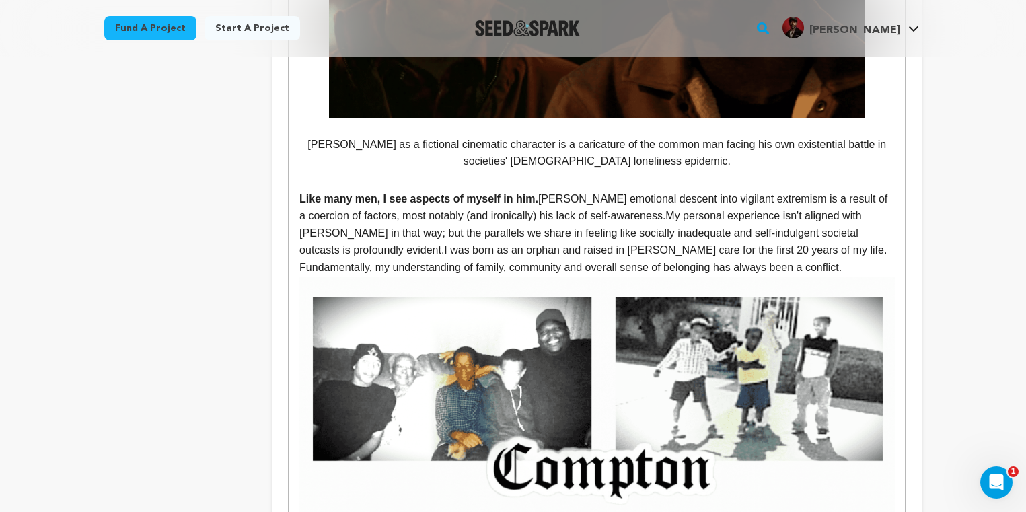
scroll to position [1521, 0]
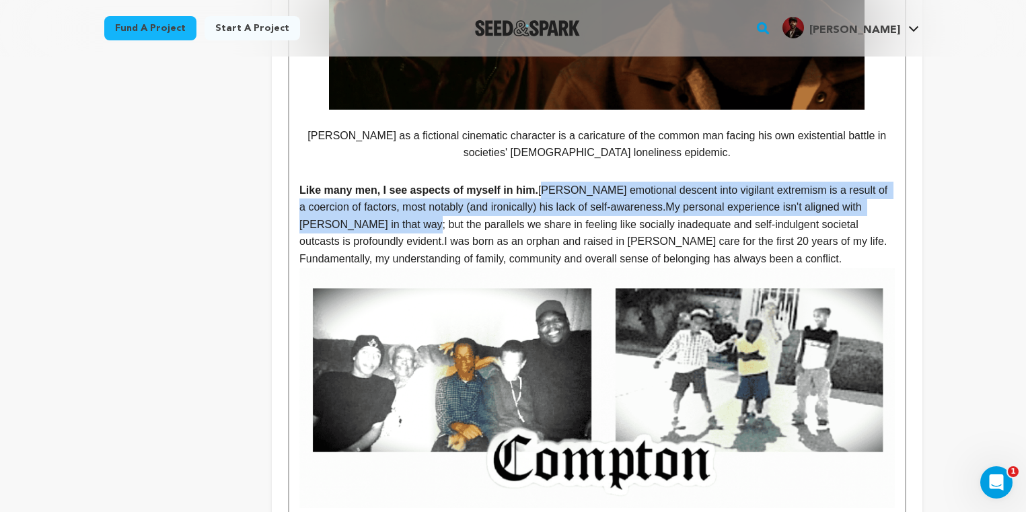
drag, startPoint x: 412, startPoint y: 225, endPoint x: 547, endPoint y: 188, distance: 140.3
click at [547, 188] on p "Like many men, I see aspects of myself in him. Travis's emotional descent into …" at bounding box center [596, 225] width 595 height 86
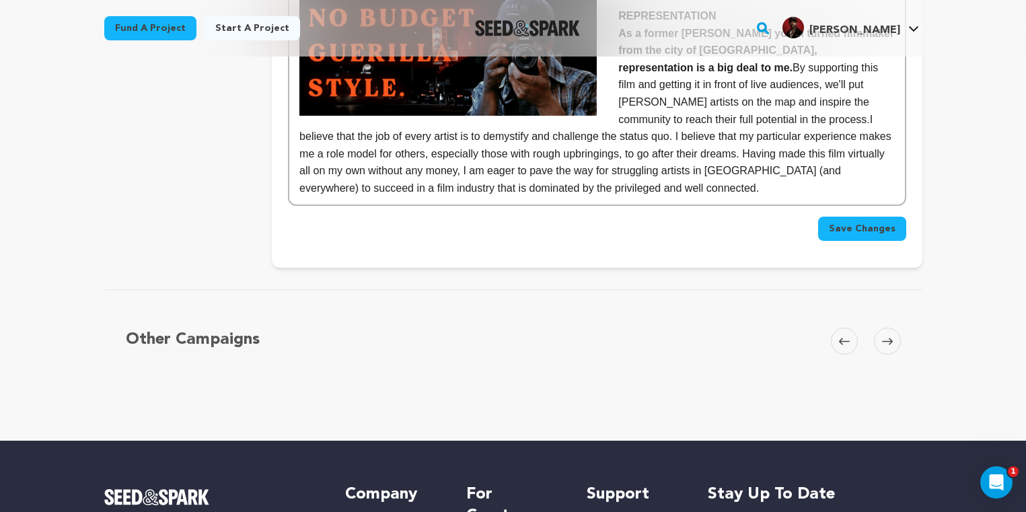
scroll to position [4304, 0]
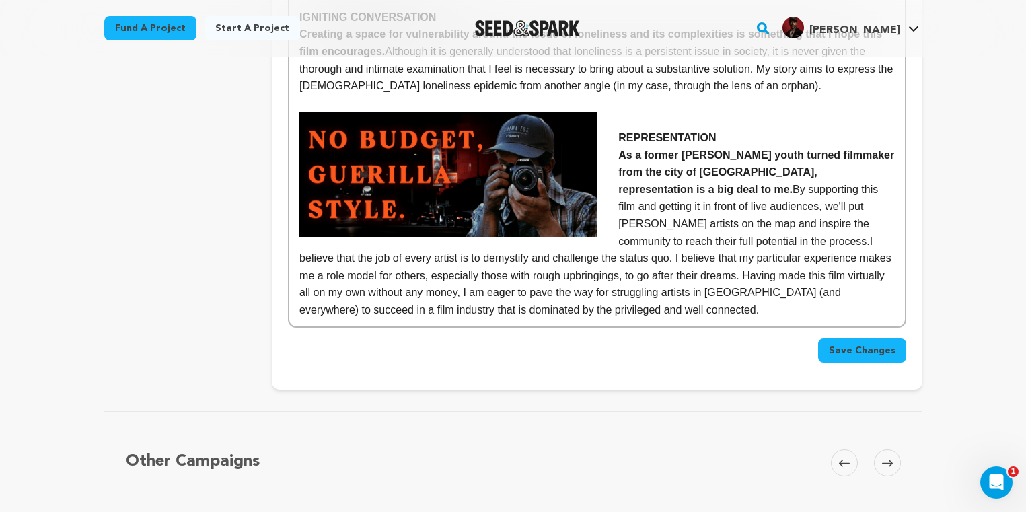
click at [858, 344] on span "Save Changes" at bounding box center [862, 350] width 67 height 13
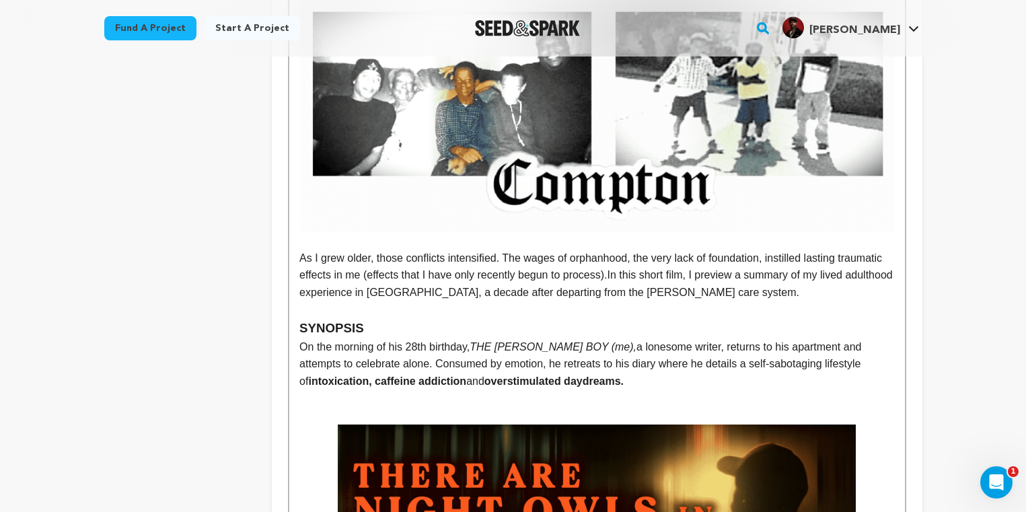
scroll to position [1837, 0]
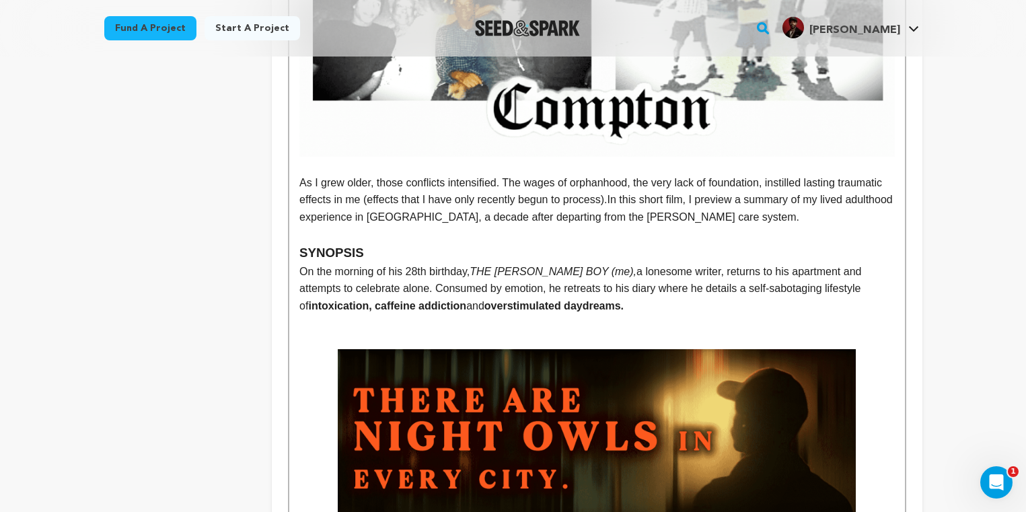
click at [375, 219] on p "As I grew older, those conflicts intensified. The wages of orphanhood, the very…" at bounding box center [596, 200] width 595 height 52
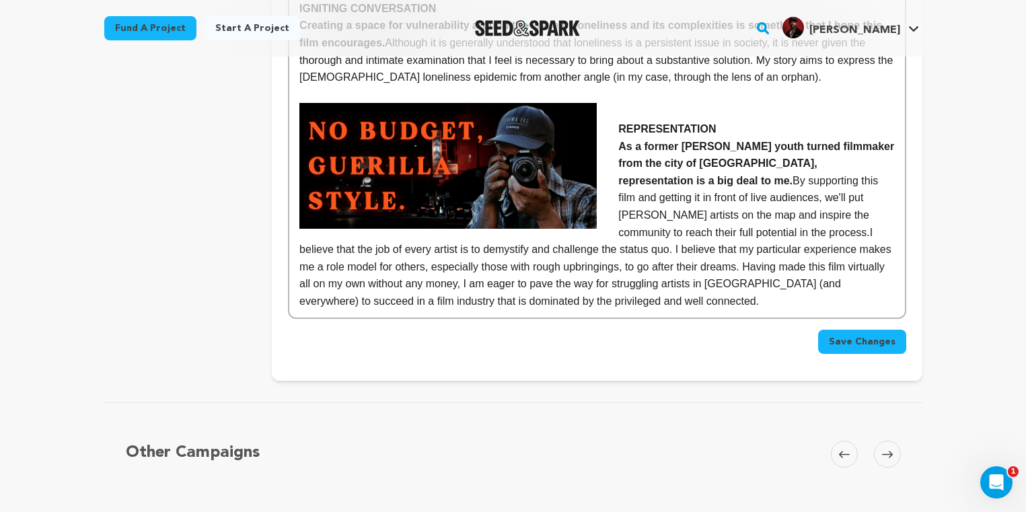
scroll to position [4288, 0]
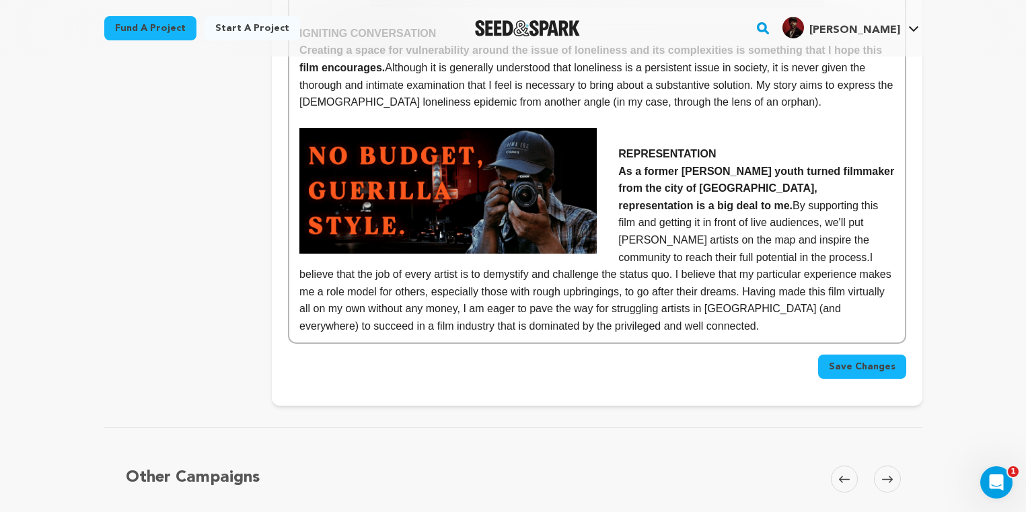
click at [859, 360] on span "Save Changes" at bounding box center [862, 366] width 67 height 13
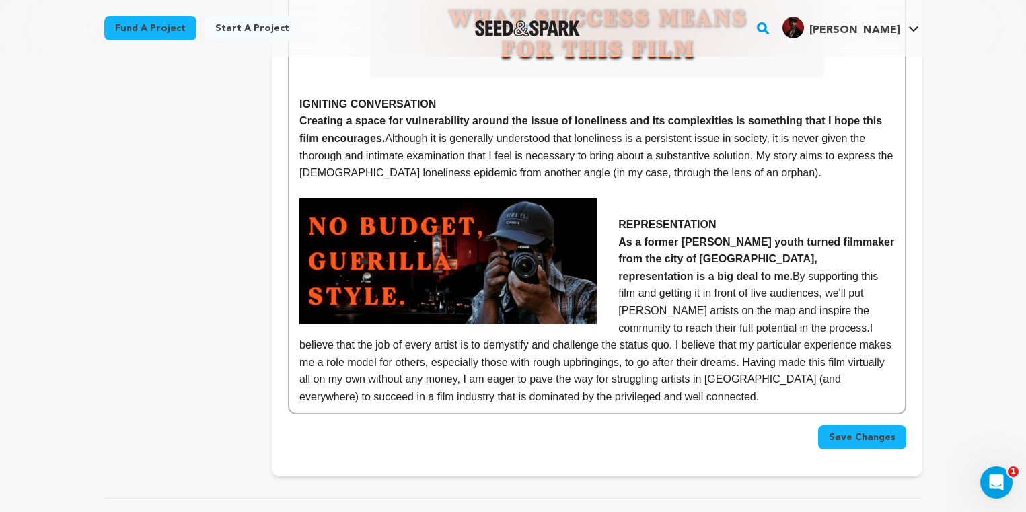
scroll to position [4221, 0]
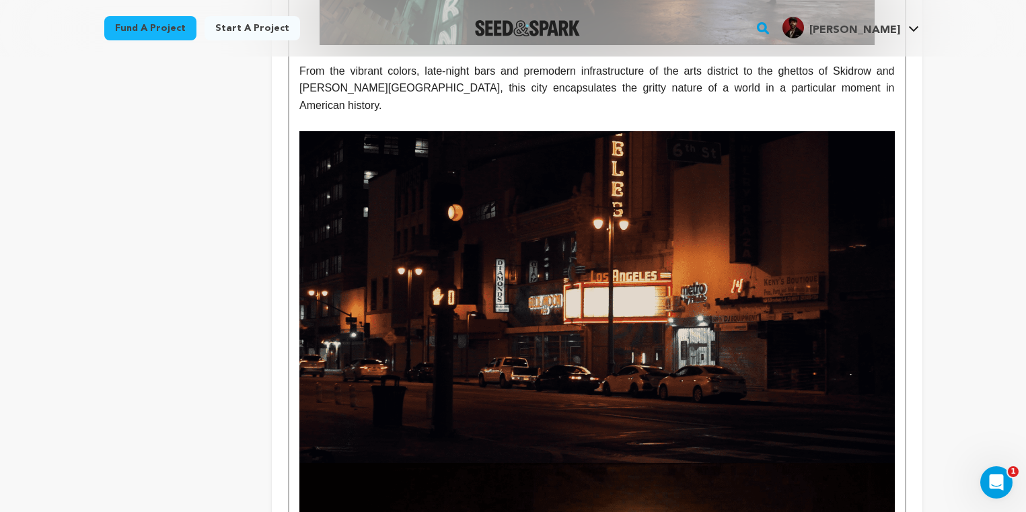
scroll to position [0, 0]
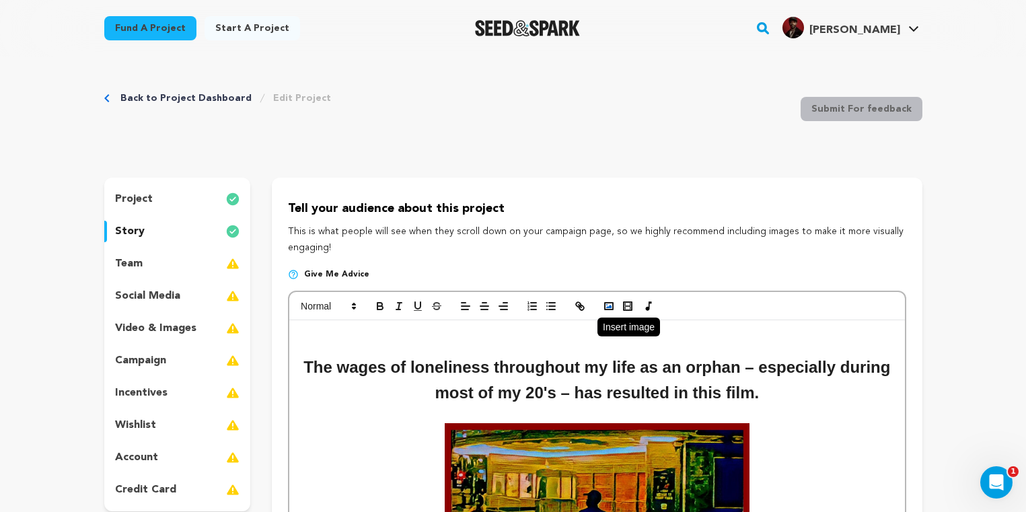
click at [609, 307] on polyline "button" at bounding box center [608, 306] width 5 height 3
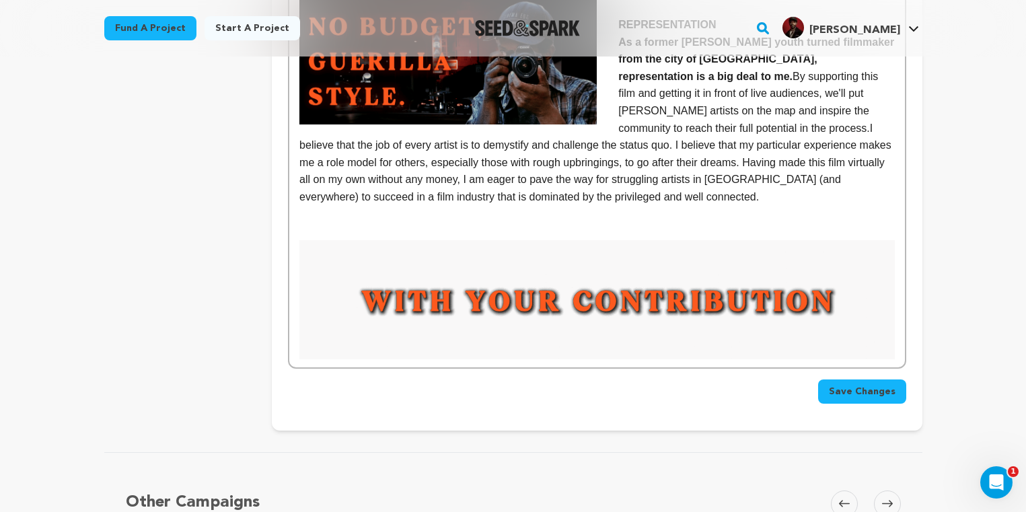
scroll to position [4397, 0]
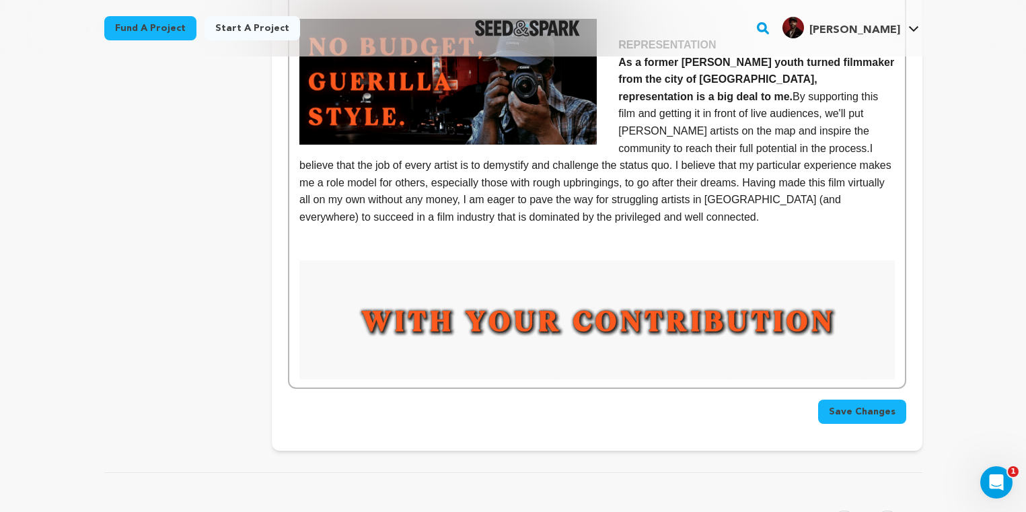
click at [693, 278] on img at bounding box center [596, 319] width 595 height 119
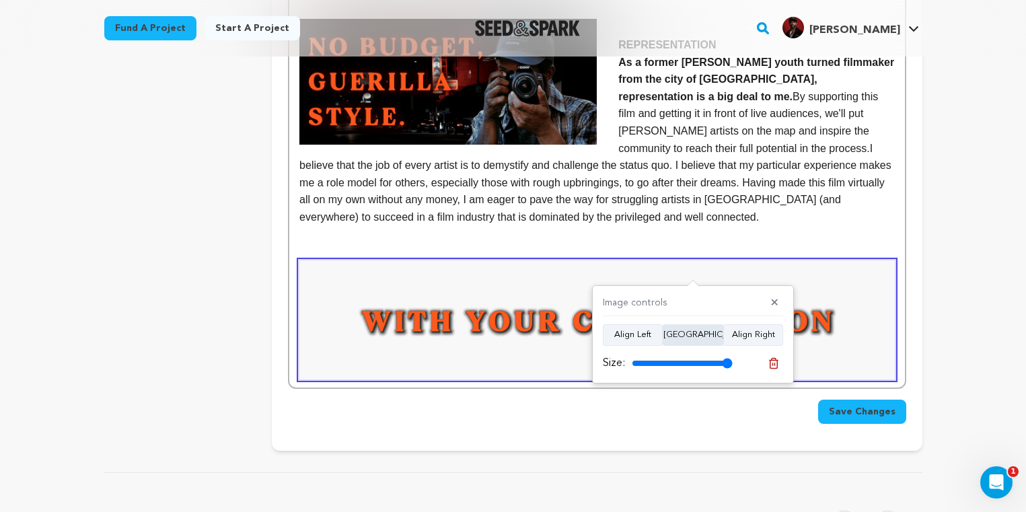
click at [689, 330] on button "[GEOGRAPHIC_DATA]" at bounding box center [692, 335] width 61 height 22
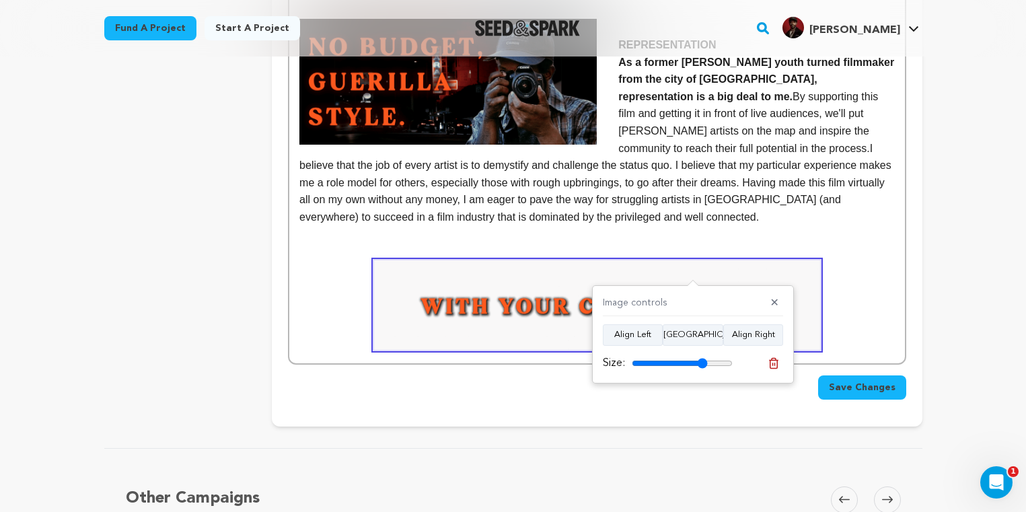
drag, startPoint x: 708, startPoint y: 356, endPoint x: 701, endPoint y: 357, distance: 6.8
type input "75"
click at [701, 358] on input "range" at bounding box center [682, 363] width 101 height 11
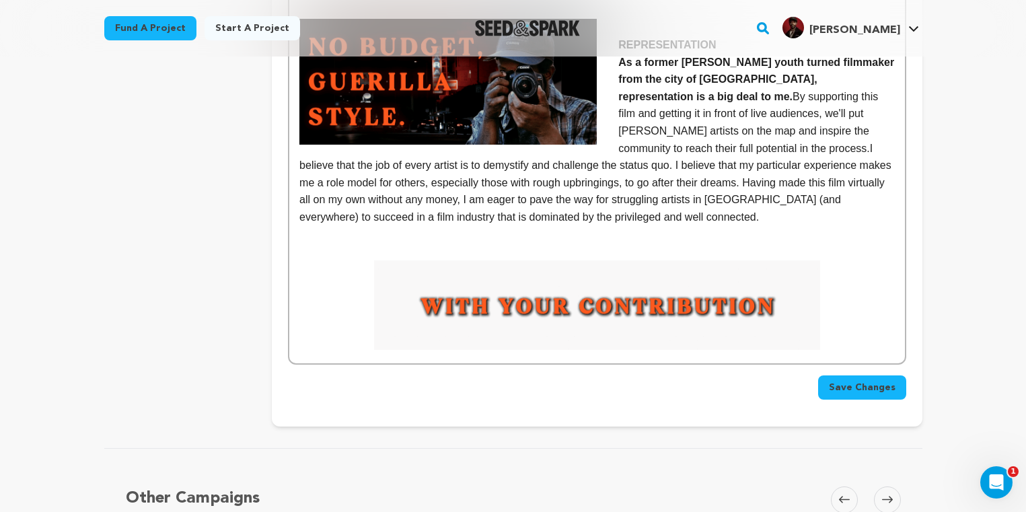
click at [864, 381] on span "Save Changes" at bounding box center [862, 387] width 67 height 13
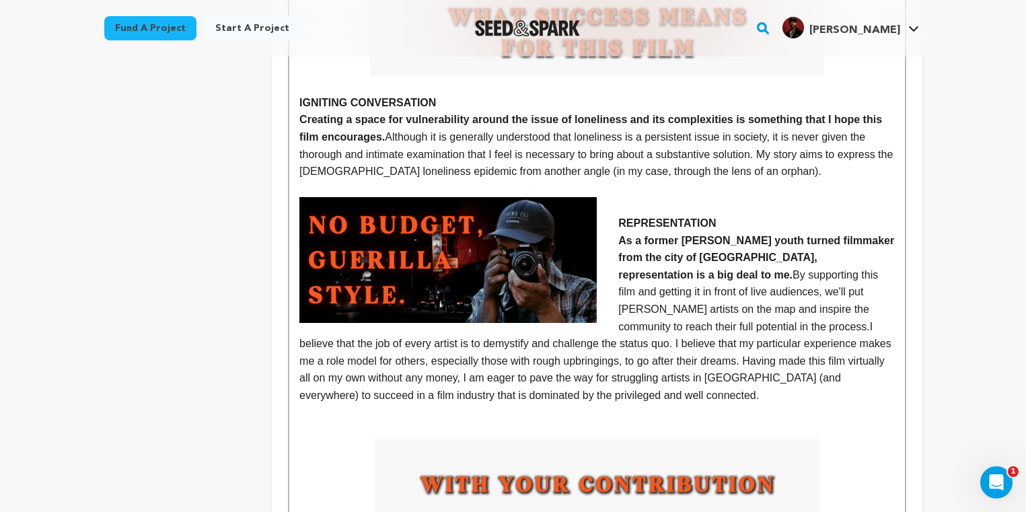
scroll to position [4247, 0]
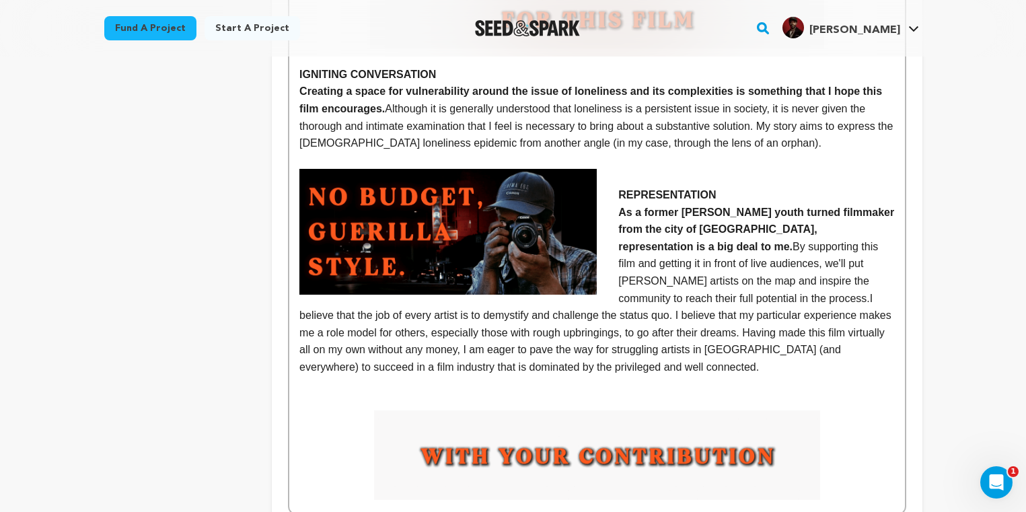
click at [360, 393] on p at bounding box center [596, 401] width 595 height 17
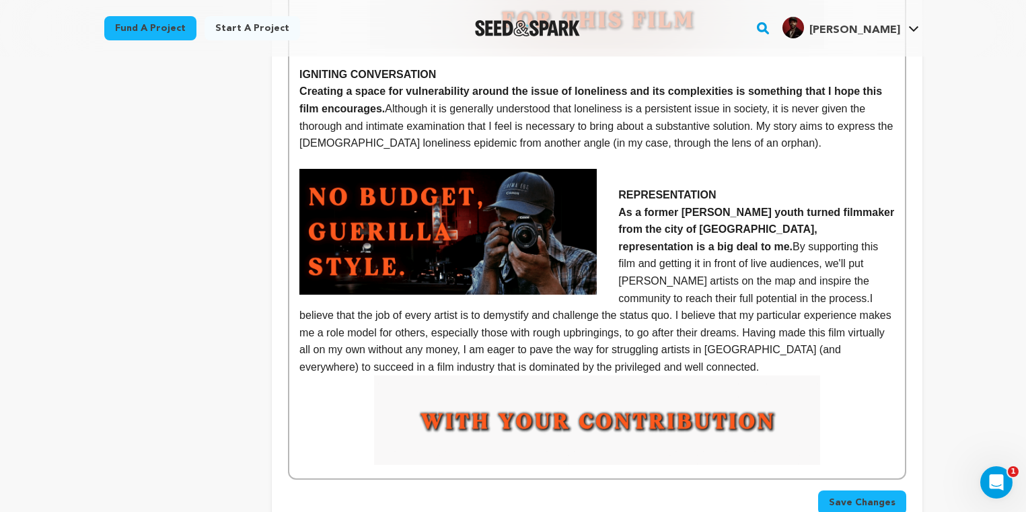
click at [512, 375] on img at bounding box center [597, 419] width 446 height 89
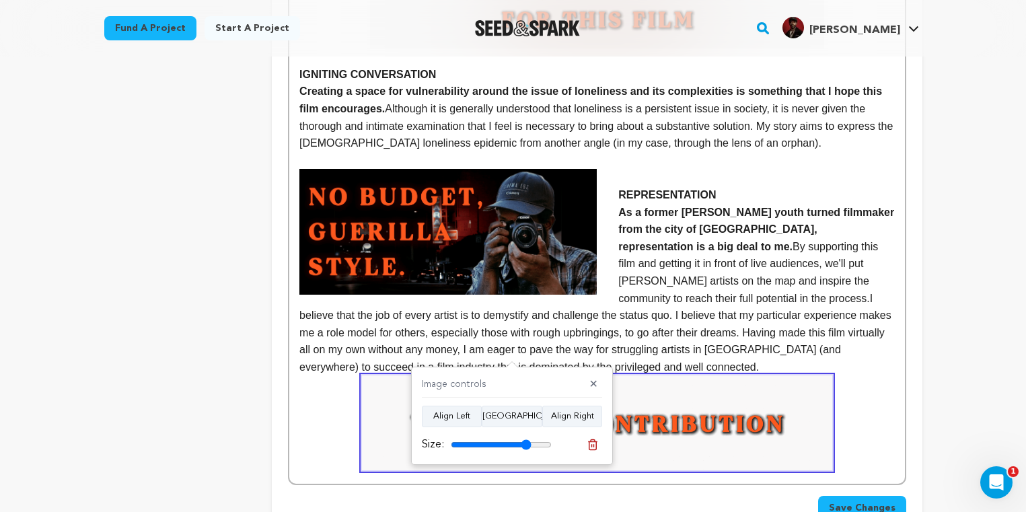
type input "80"
click at [525, 447] on input "range" at bounding box center [501, 444] width 101 height 11
click at [857, 502] on span "Save Changes" at bounding box center [862, 508] width 67 height 13
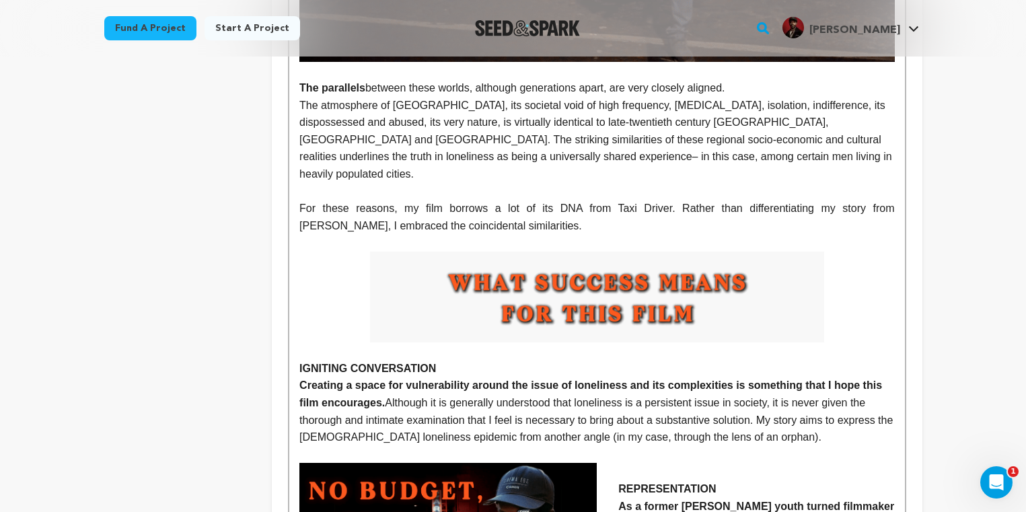
scroll to position [3935, 0]
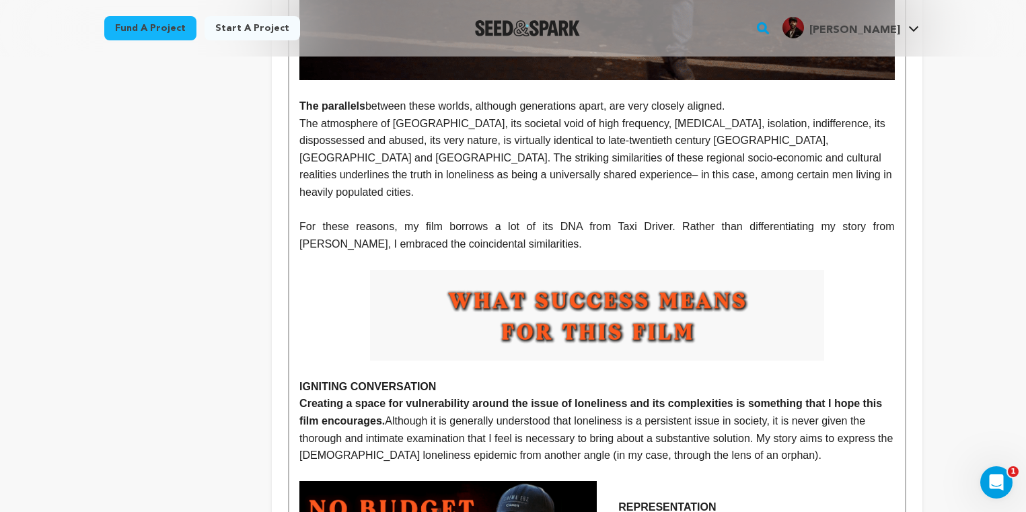
click at [565, 270] on img at bounding box center [597, 315] width 454 height 91
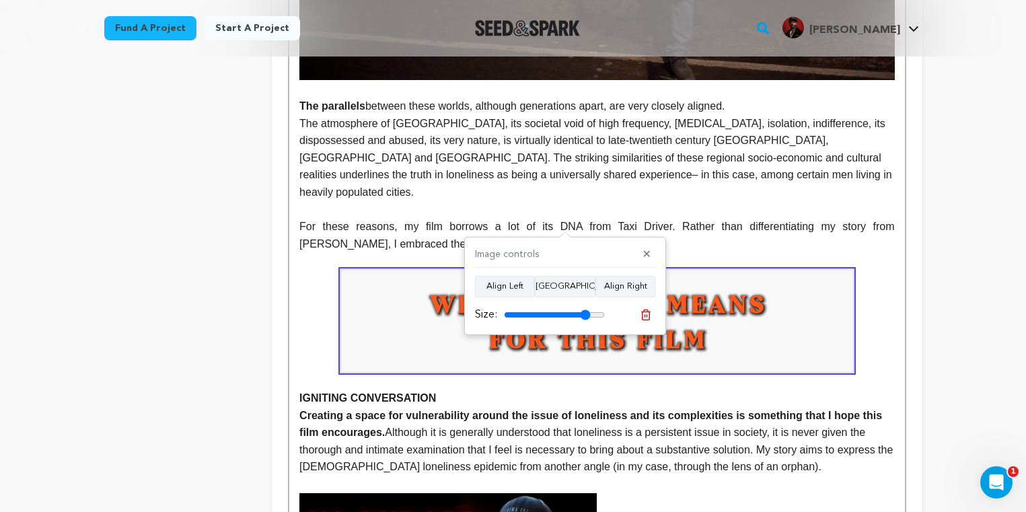
drag, startPoint x: 594, startPoint y: 313, endPoint x: 584, endPoint y: 313, distance: 9.4
type input "86"
click at [584, 313] on input "range" at bounding box center [554, 314] width 101 height 11
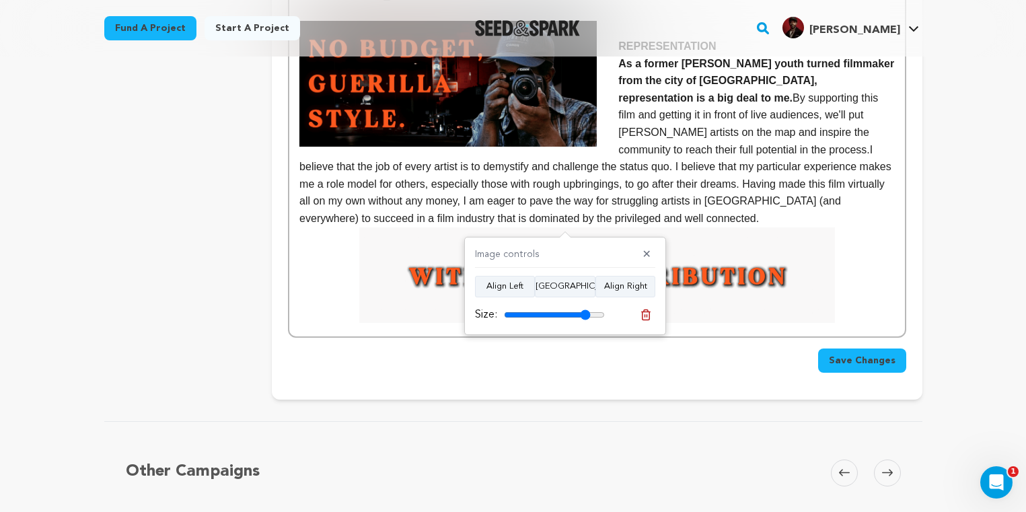
scroll to position [4405, 0]
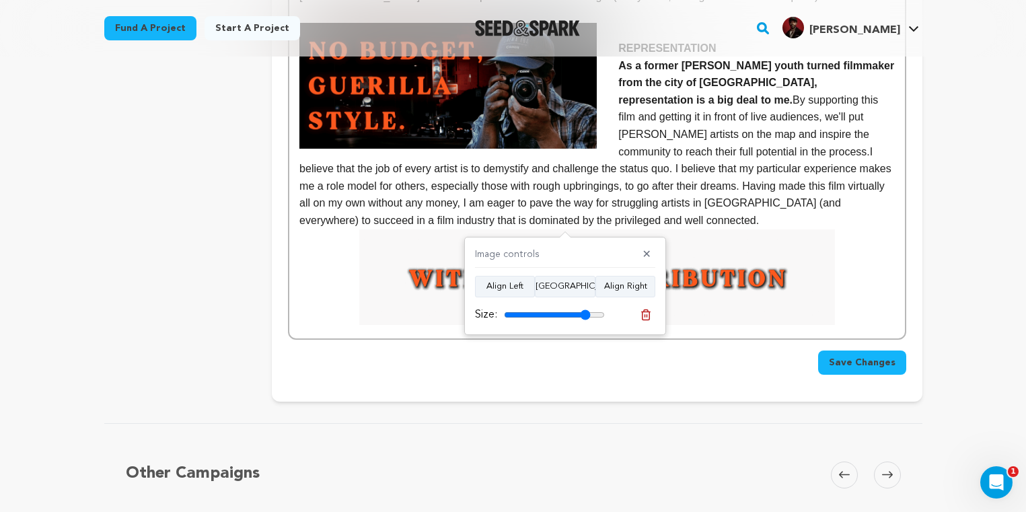
click at [424, 229] on img at bounding box center [597, 276] width 476 height 95
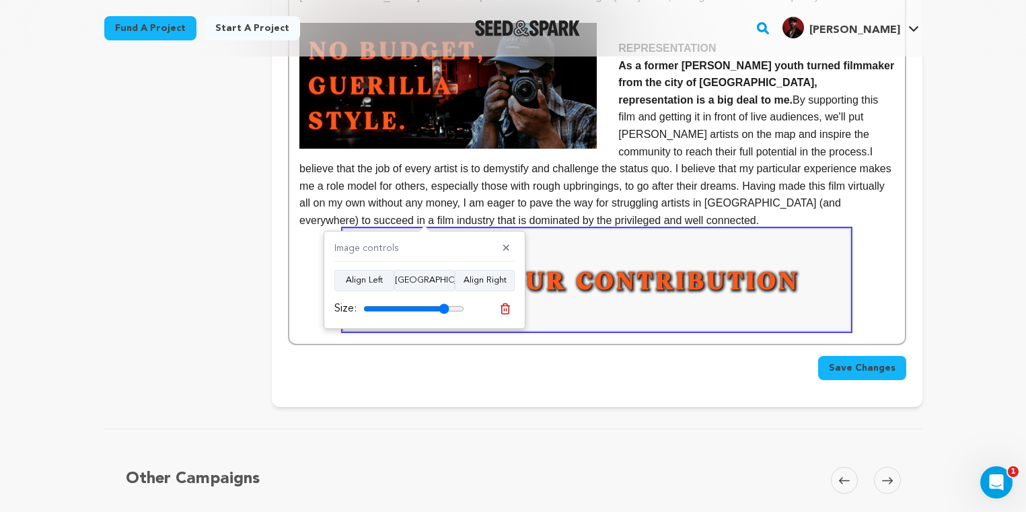
type input "85"
click at [443, 307] on input "range" at bounding box center [413, 308] width 101 height 11
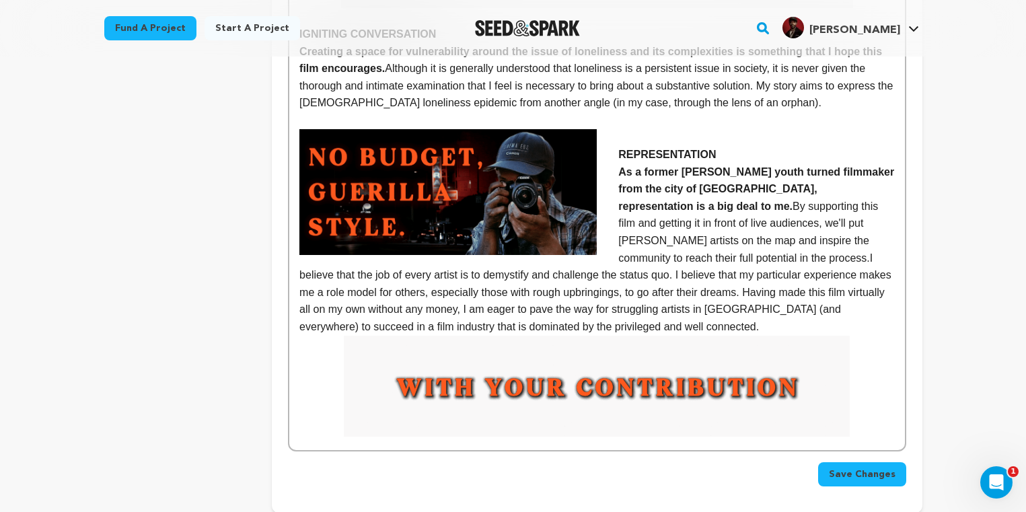
scroll to position [4309, 0]
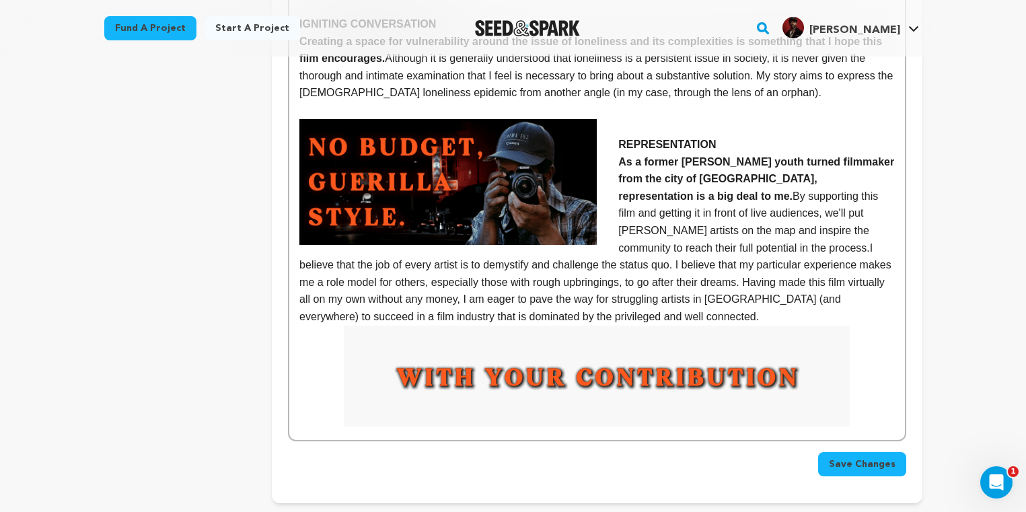
click at [862, 457] on span "Save Changes" at bounding box center [862, 463] width 67 height 13
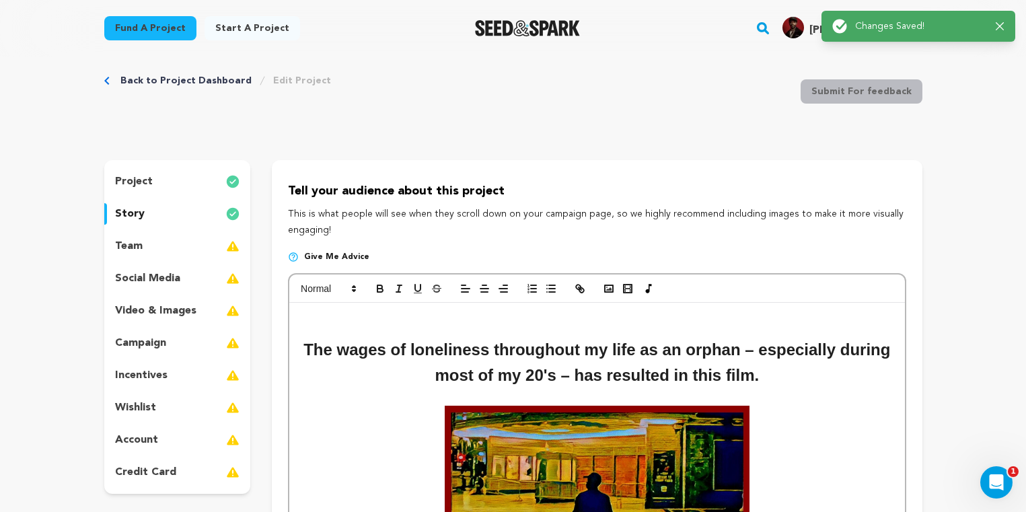
scroll to position [0, 0]
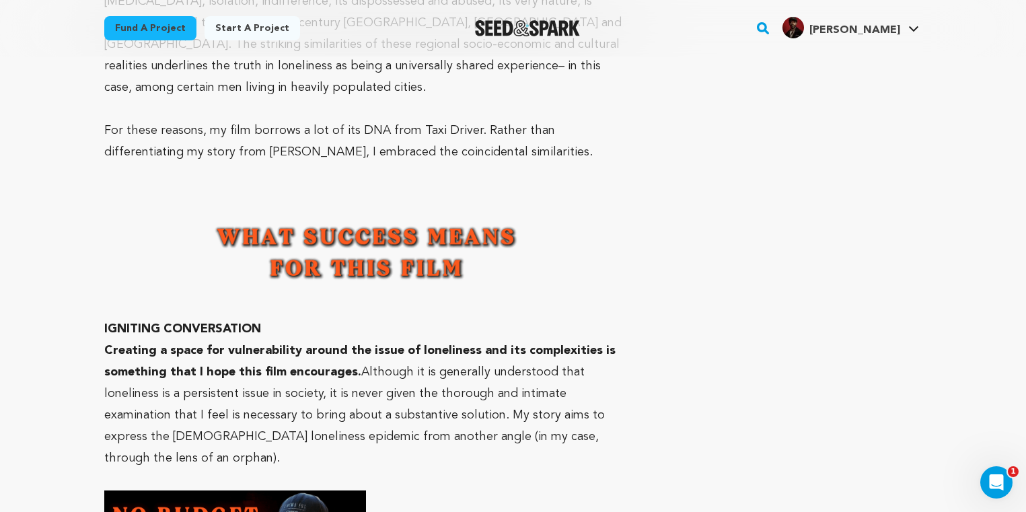
scroll to position [4803, 0]
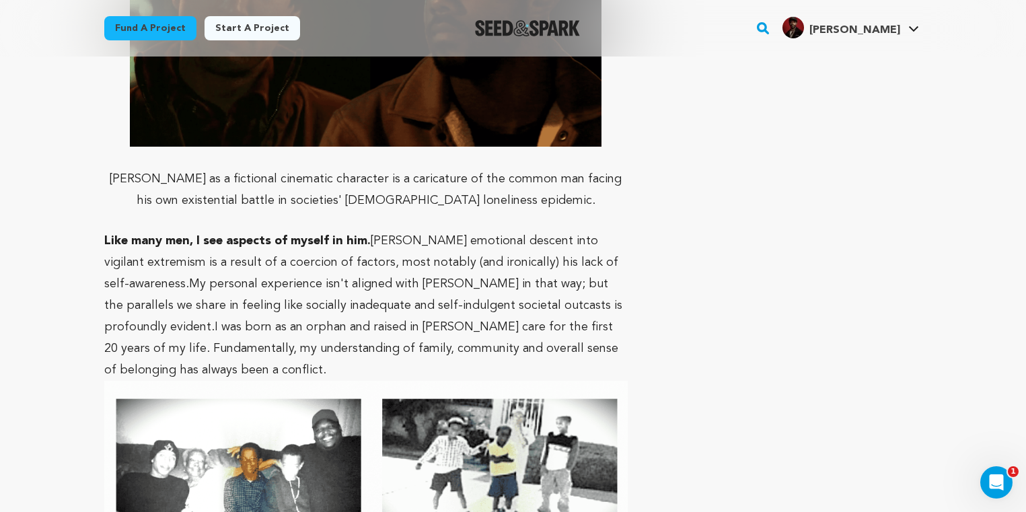
scroll to position [2113, 0]
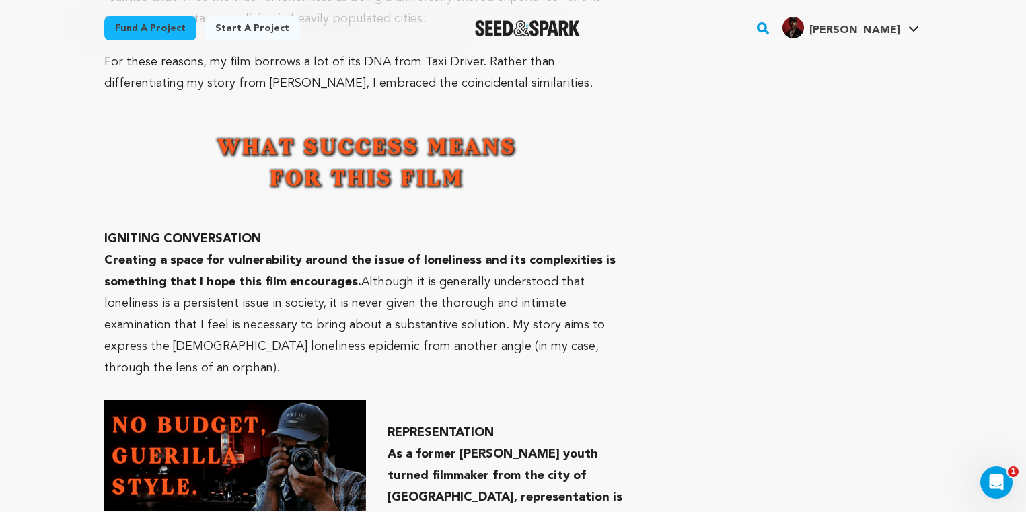
scroll to position [4820, 0]
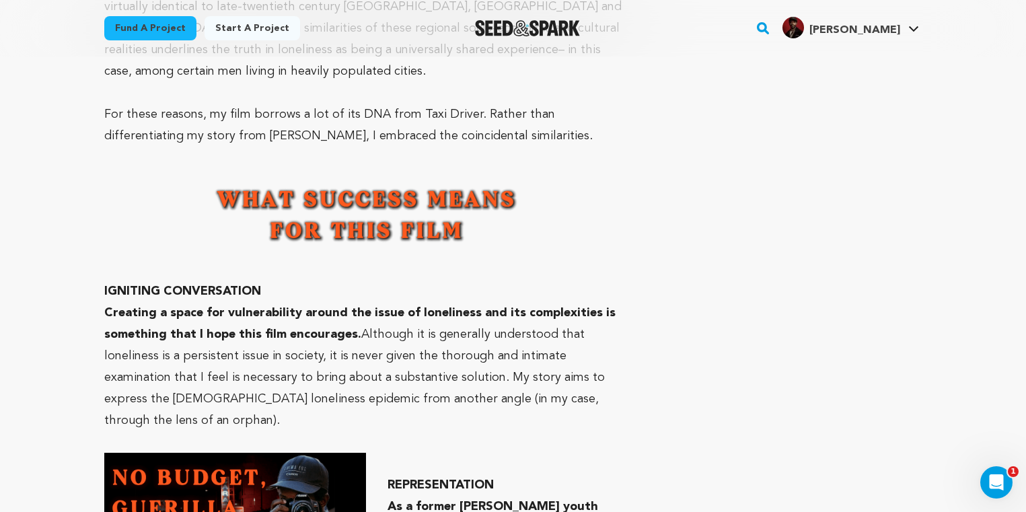
scroll to position [4789, 0]
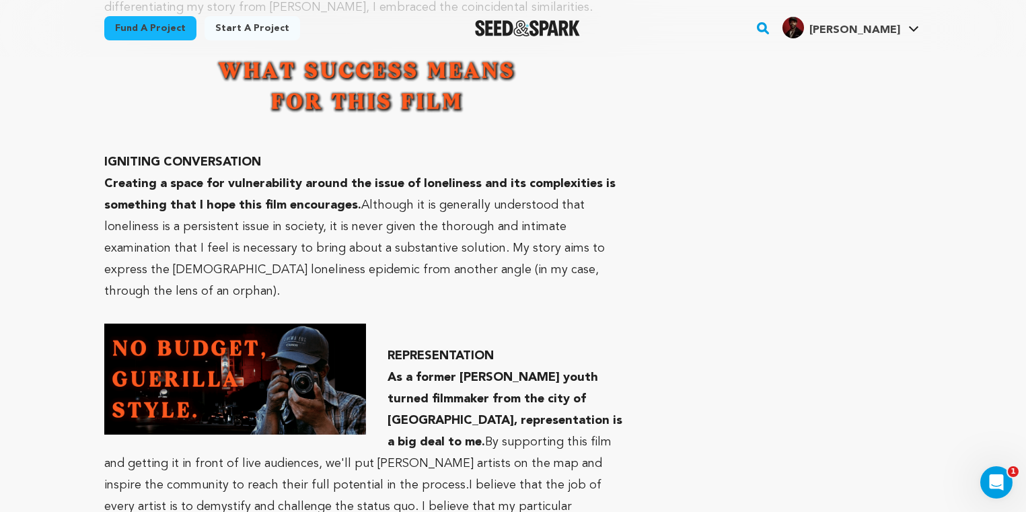
scroll to position [4920, 0]
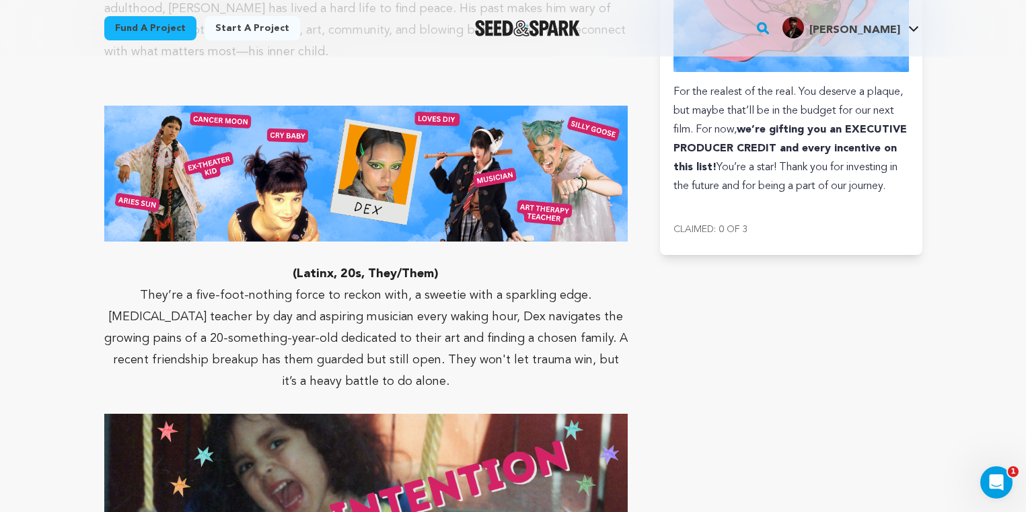
scroll to position [4110, 0]
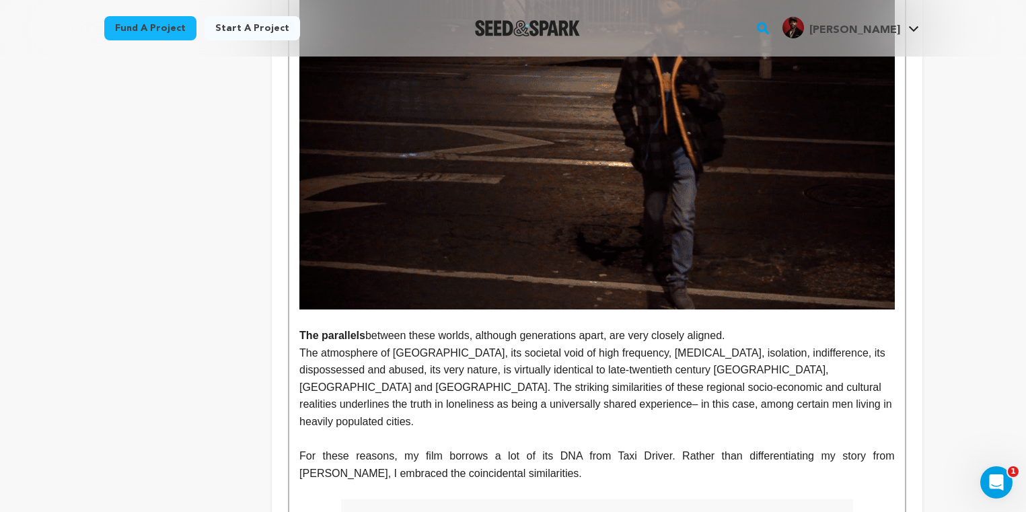
scroll to position [3706, 0]
click at [492, 447] on p "For these reasons, my film borrows a lot of its DNA from Taxi Driver. Rather th…" at bounding box center [596, 464] width 595 height 34
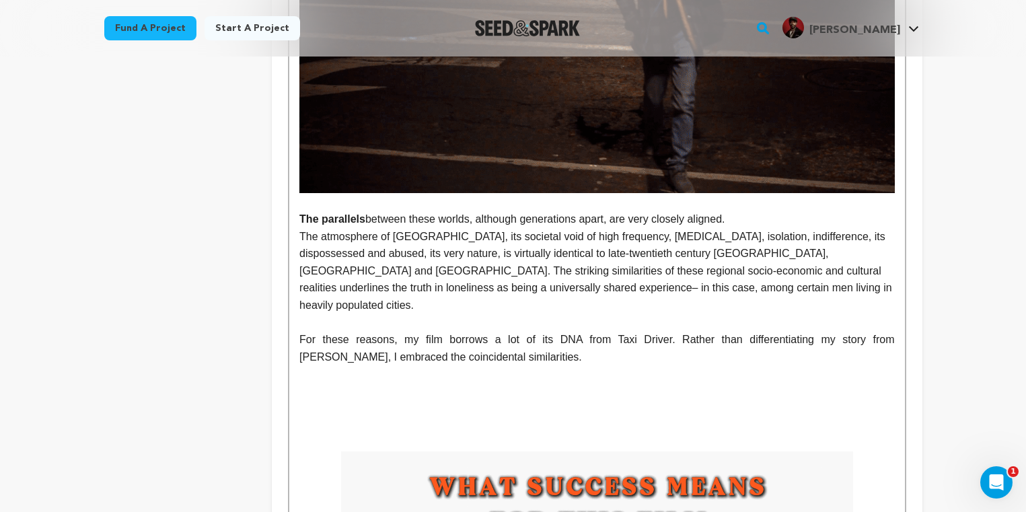
scroll to position [3827, 0]
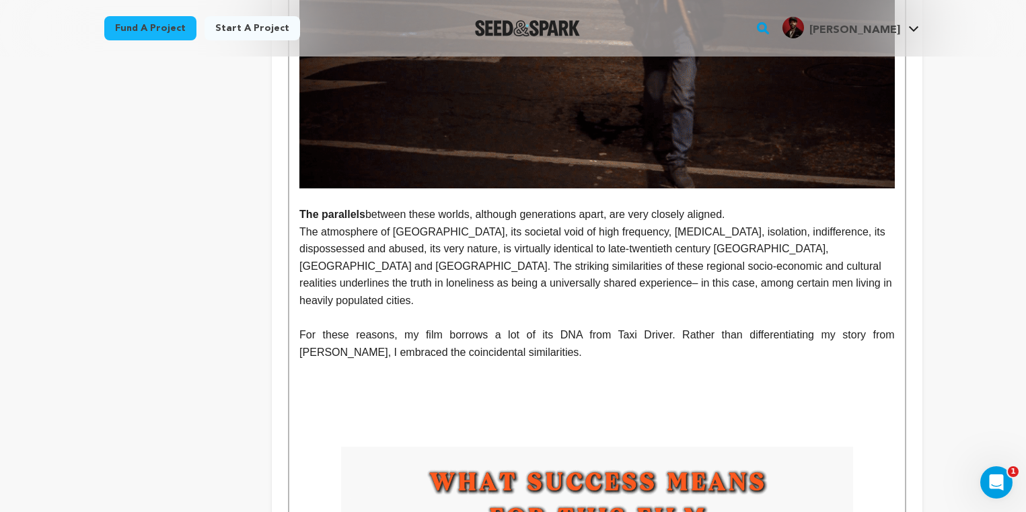
click at [301, 378] on p at bounding box center [596, 386] width 595 height 17
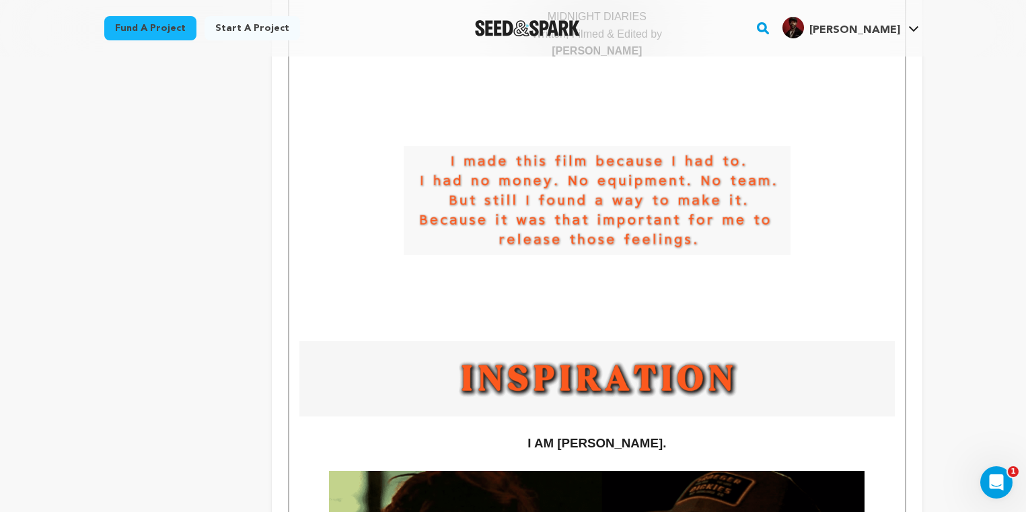
scroll to position [0, 0]
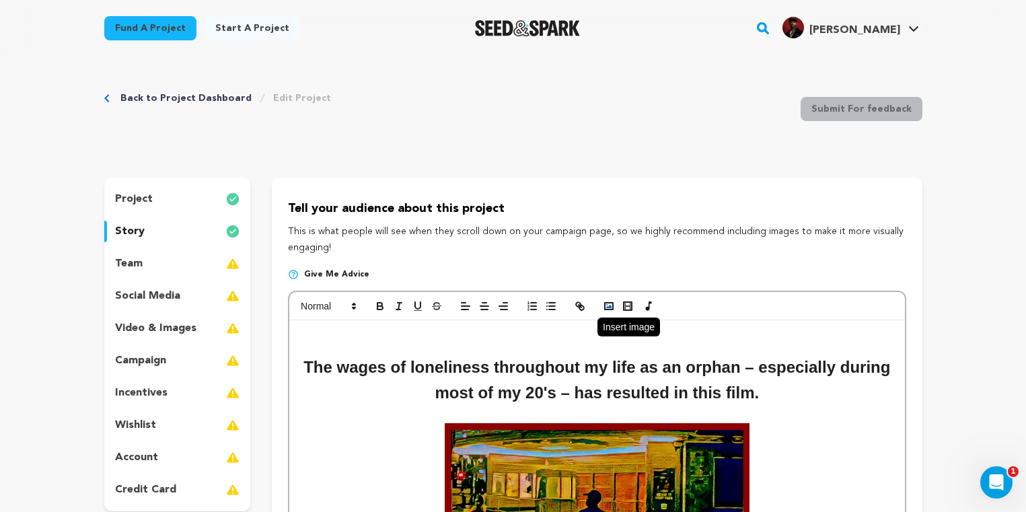
click at [608, 303] on icon "button" at bounding box center [609, 306] width 12 height 12
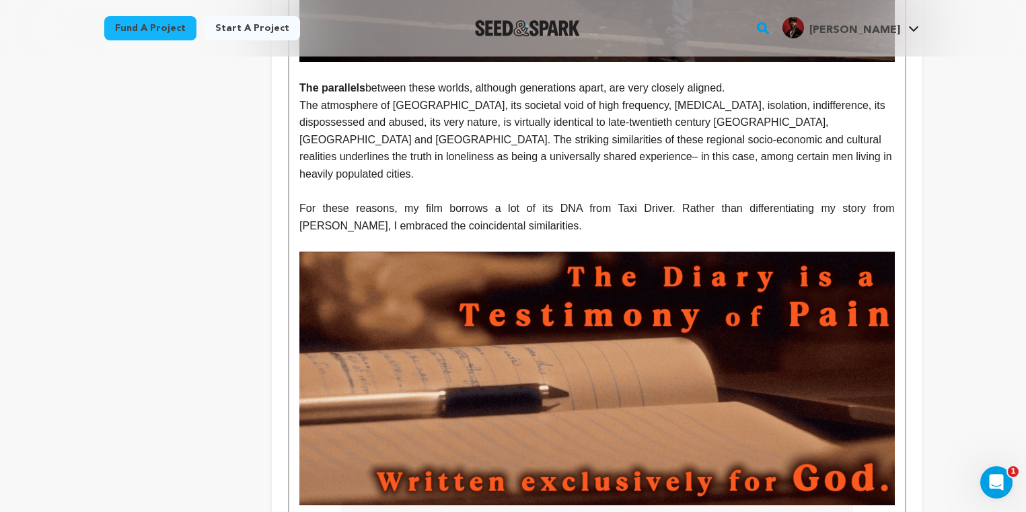
scroll to position [3935, 0]
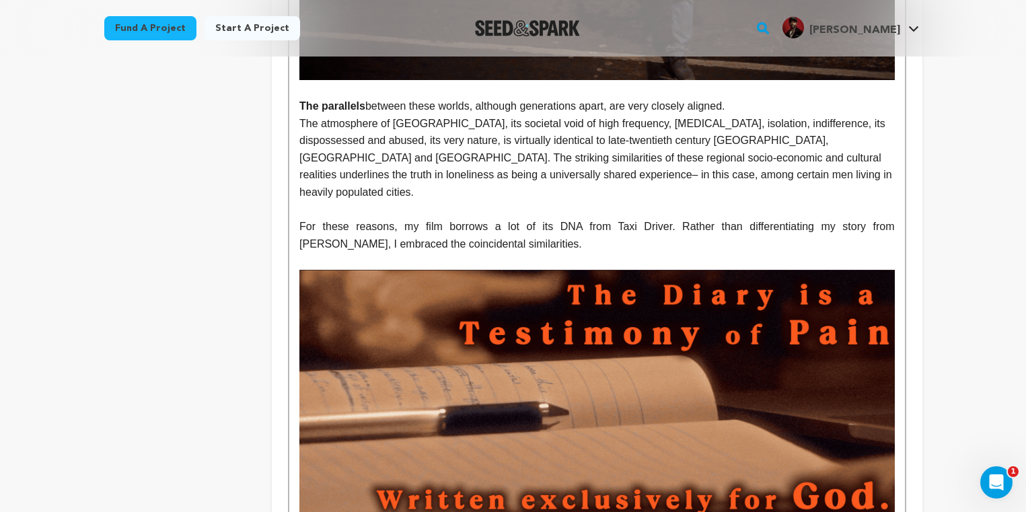
click at [401, 371] on img at bounding box center [596, 397] width 595 height 254
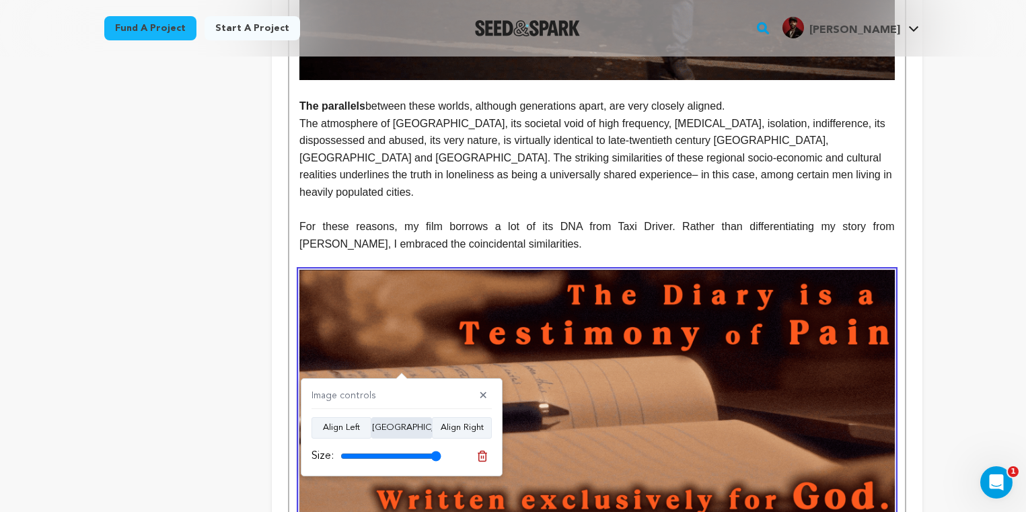
click at [399, 426] on button "[GEOGRAPHIC_DATA]" at bounding box center [401, 428] width 61 height 22
click at [415, 453] on input "range" at bounding box center [390, 456] width 101 height 11
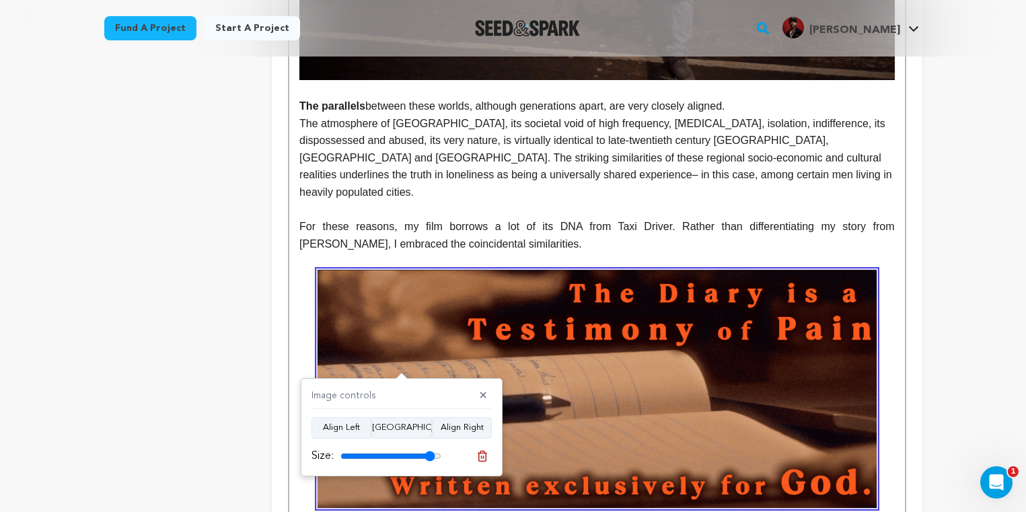
drag, startPoint x: 415, startPoint y: 453, endPoint x: 430, endPoint y: 457, distance: 15.3
click at [430, 457] on input "range" at bounding box center [390, 456] width 101 height 11
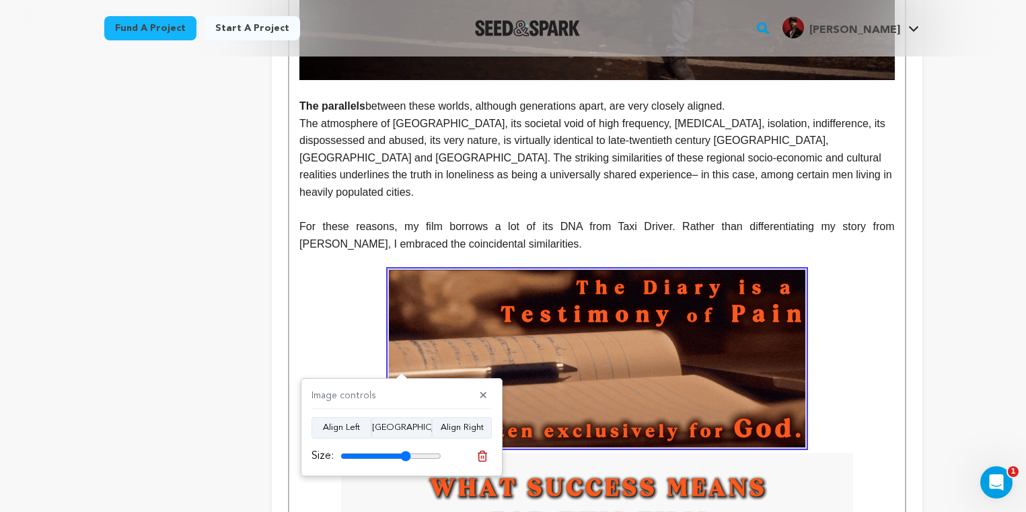
click at [405, 452] on input "range" at bounding box center [390, 456] width 101 height 11
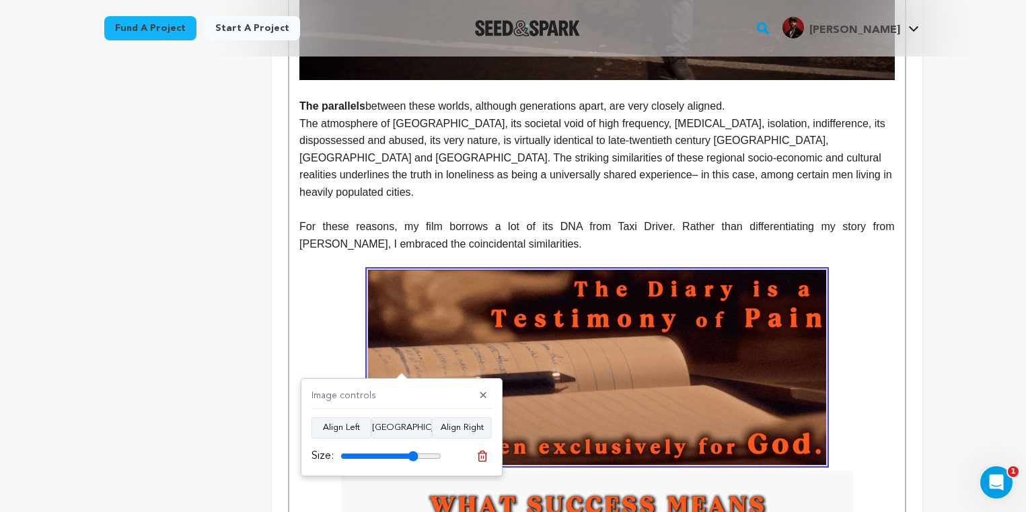
drag, startPoint x: 405, startPoint y: 452, endPoint x: 412, endPoint y: 452, distance: 7.4
type input "77"
click at [412, 452] on input "range" at bounding box center [390, 456] width 101 height 11
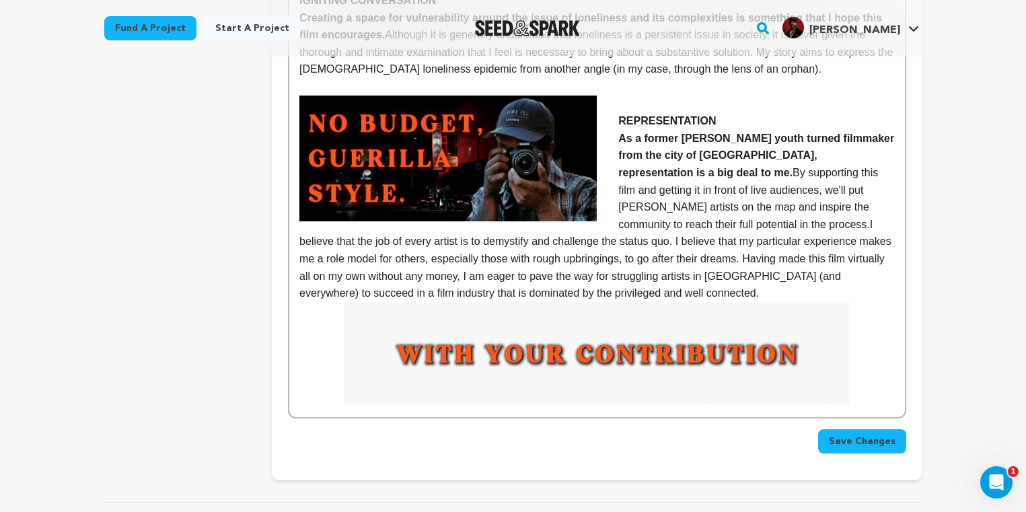
scroll to position [4536, 0]
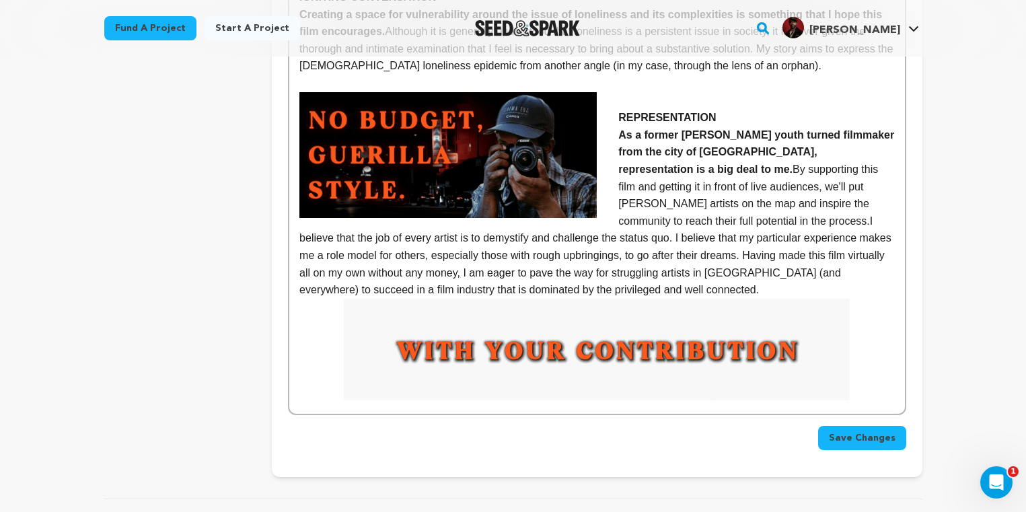
click at [860, 431] on span "Save Changes" at bounding box center [862, 437] width 67 height 13
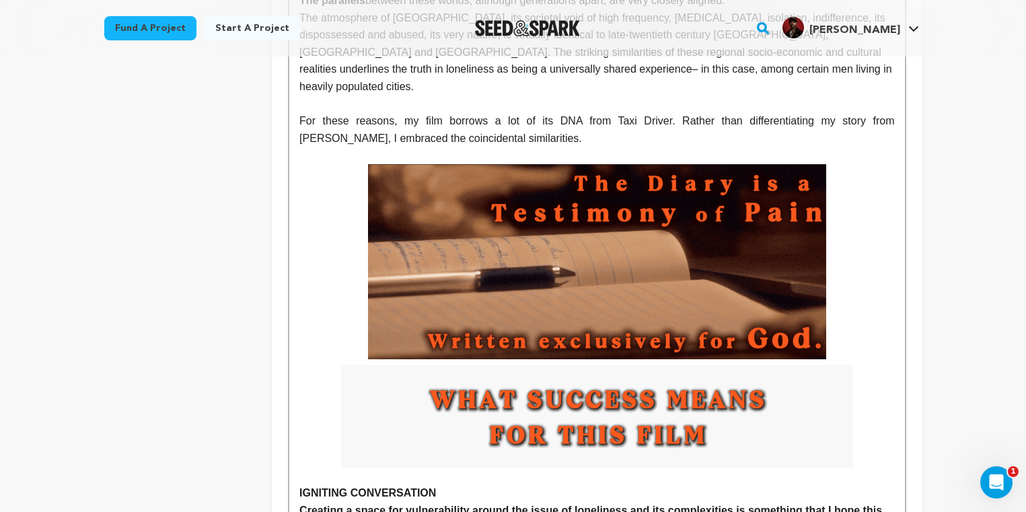
scroll to position [4032, 0]
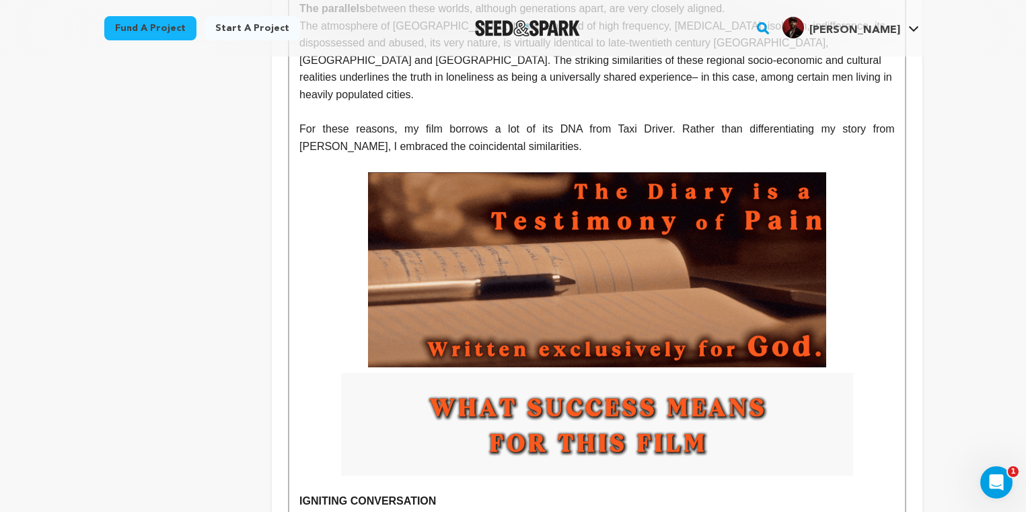
click at [597, 172] on img at bounding box center [597, 269] width 458 height 195
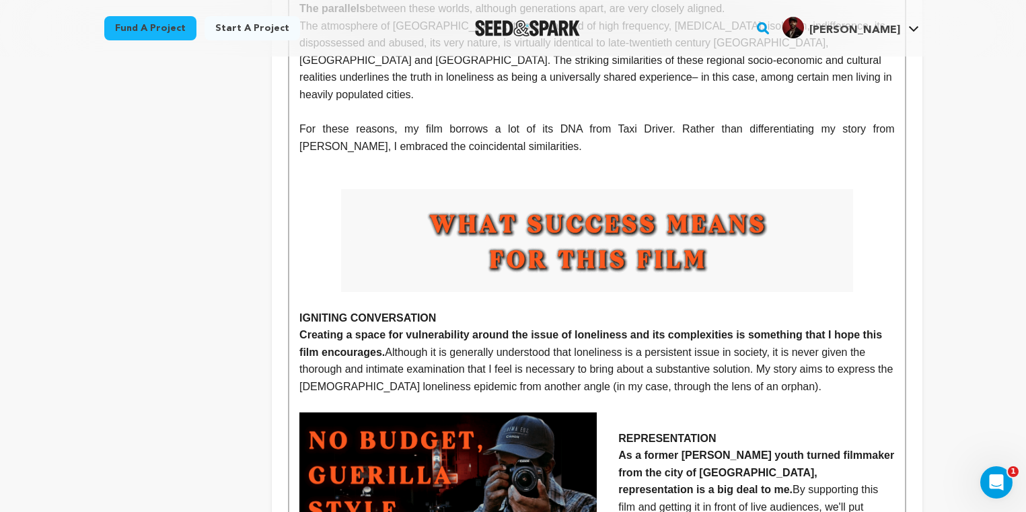
click at [360, 172] on p at bounding box center [596, 180] width 595 height 17
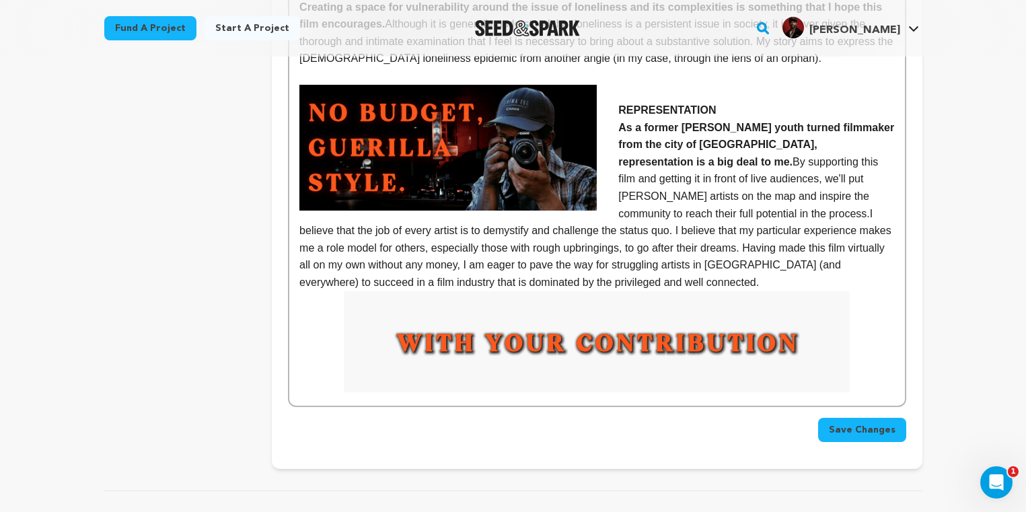
scroll to position [4379, 0]
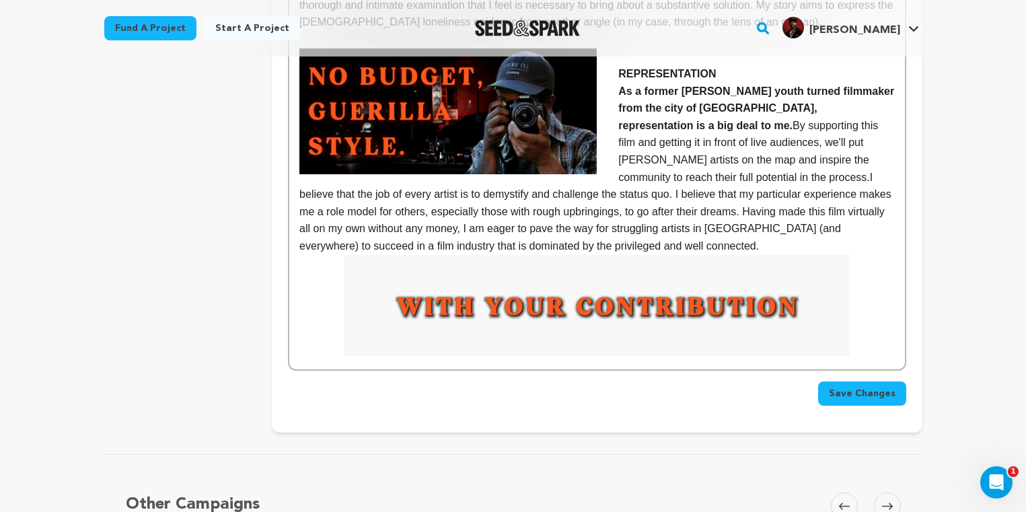
click at [835, 387] on span "Save Changes" at bounding box center [862, 393] width 67 height 13
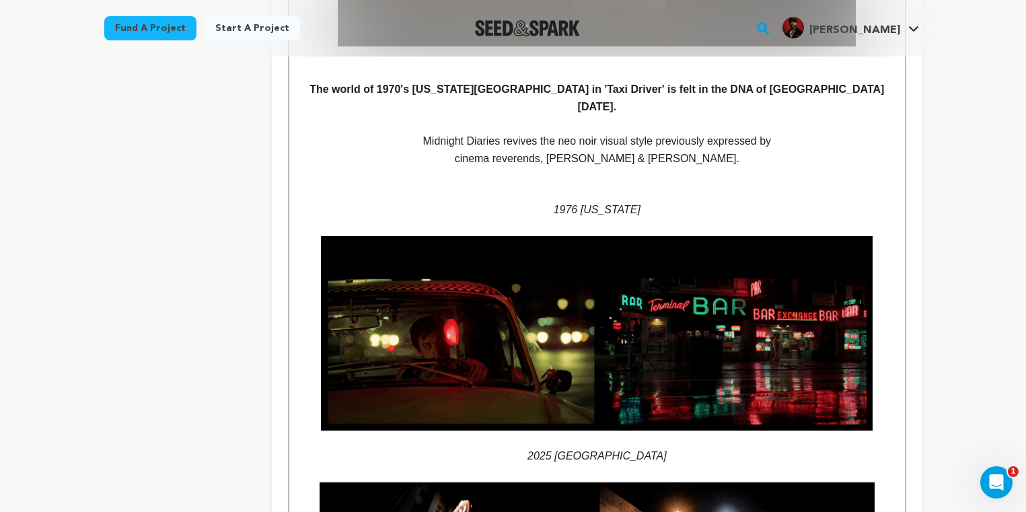
scroll to position [2361, 0]
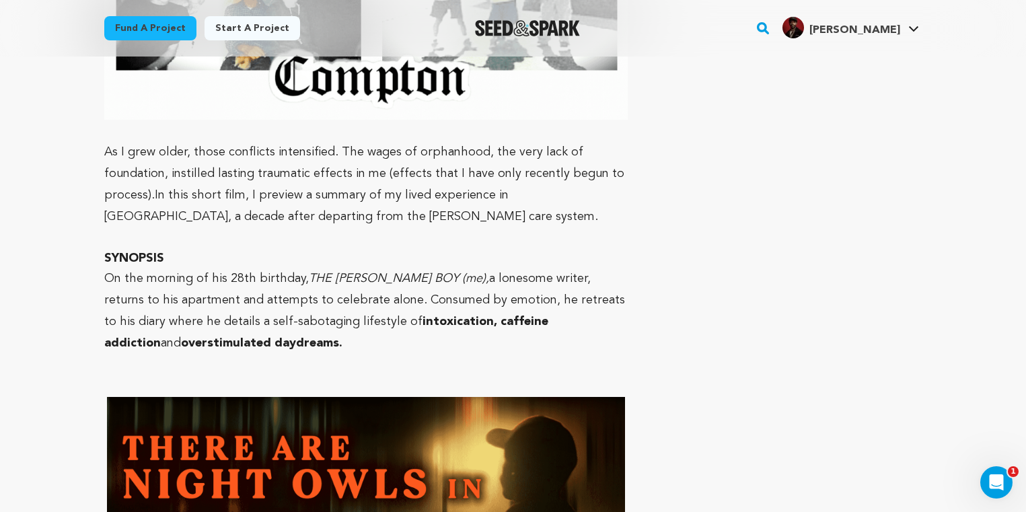
scroll to position [2516, 0]
